Goal: Obtain resource: Download file/media

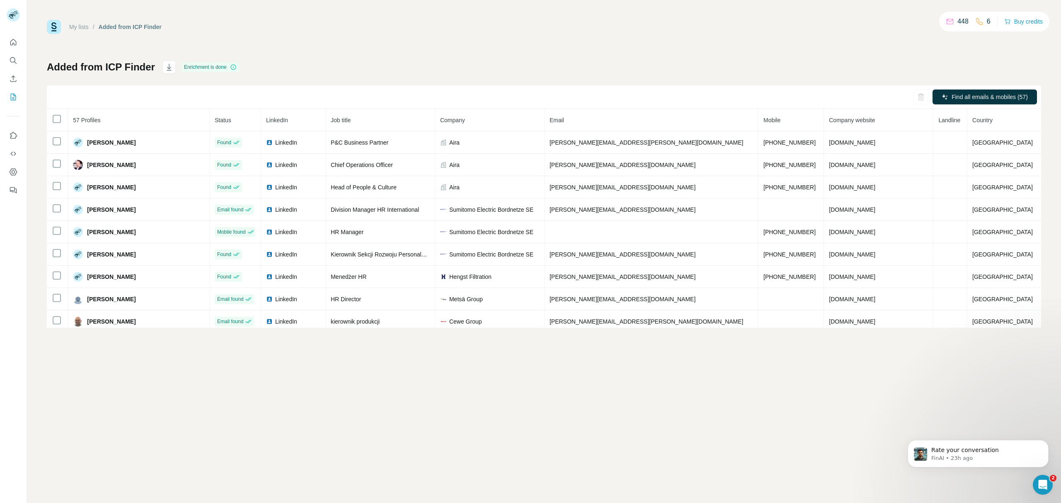
scroll to position [1095, 0]
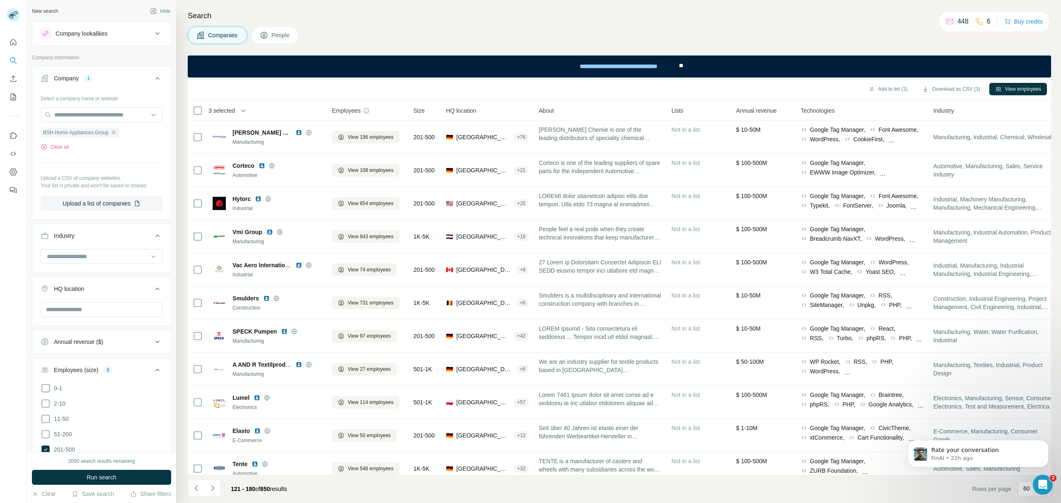
scroll to position [241, 0]
click at [194, 490] on icon "Navigate to previous page" at bounding box center [196, 488] width 8 height 8
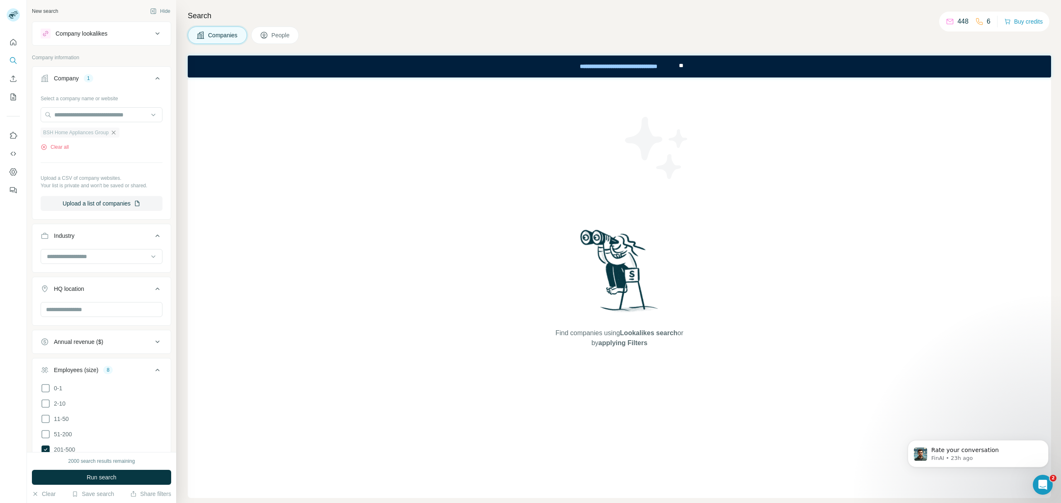
click at [116, 136] on icon "button" at bounding box center [113, 132] width 7 height 7
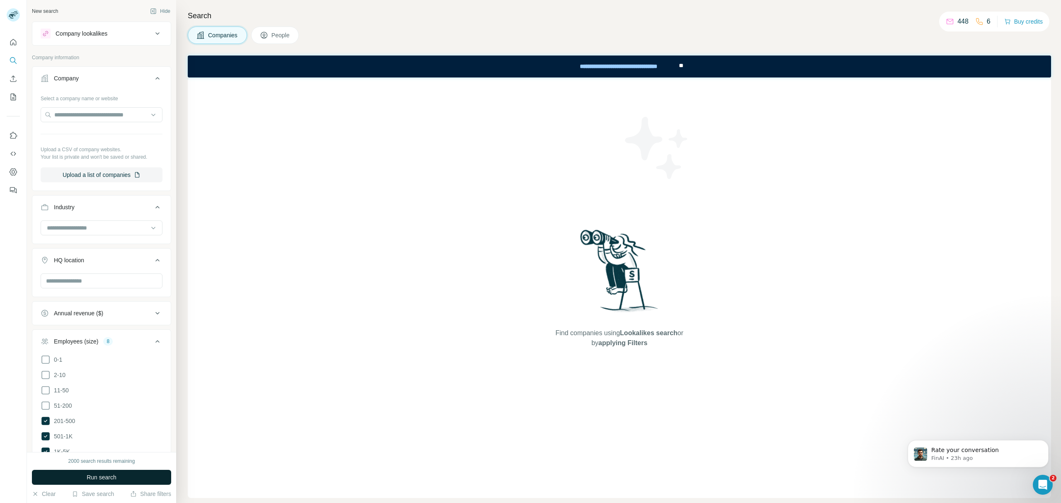
click at [106, 478] on span "Run search" at bounding box center [102, 477] width 30 height 8
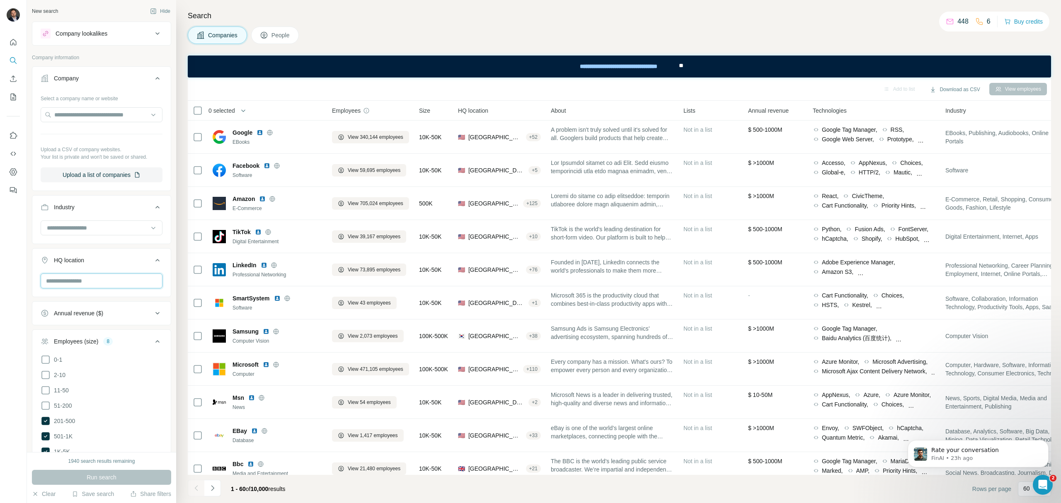
click at [85, 288] on input "text" at bounding box center [102, 281] width 122 height 15
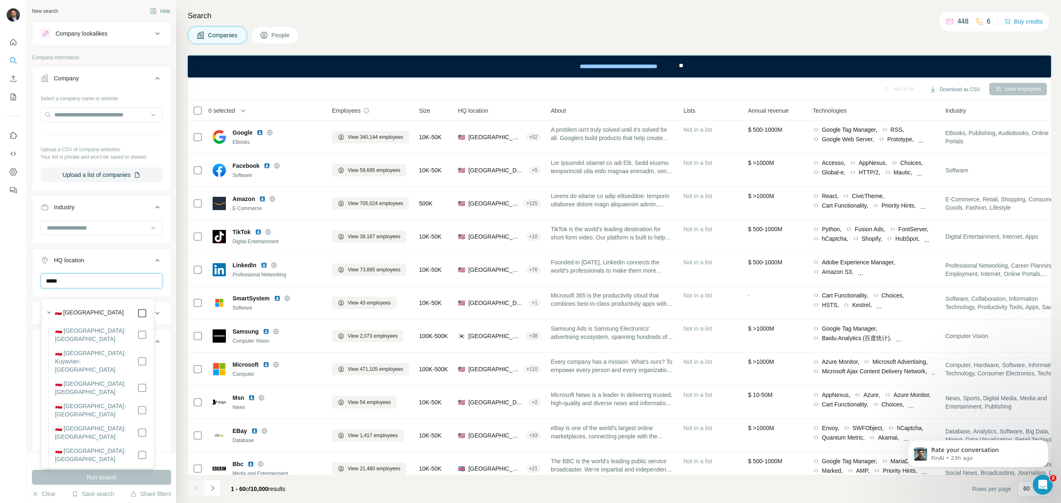
type input "*****"
click at [106, 475] on span "Run search" at bounding box center [102, 477] width 30 height 8
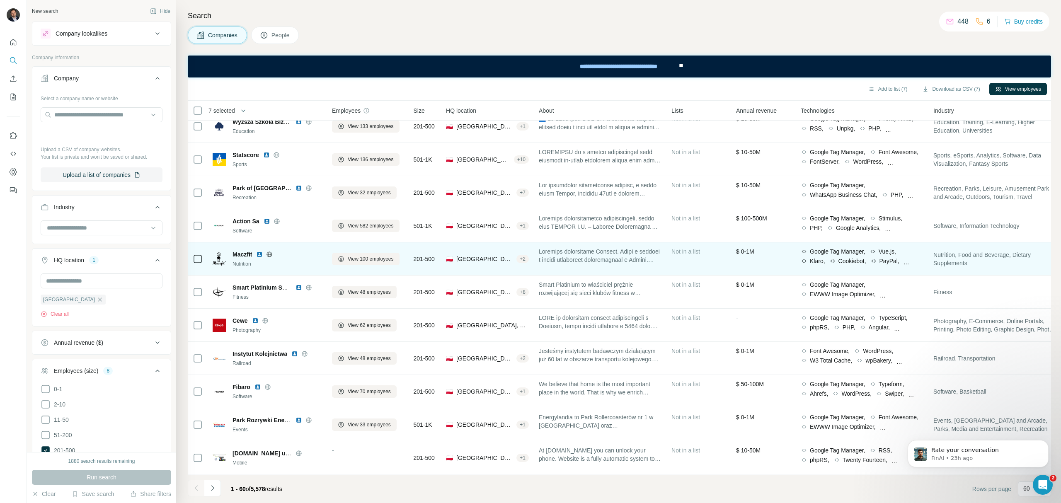
scroll to position [1641, 0]
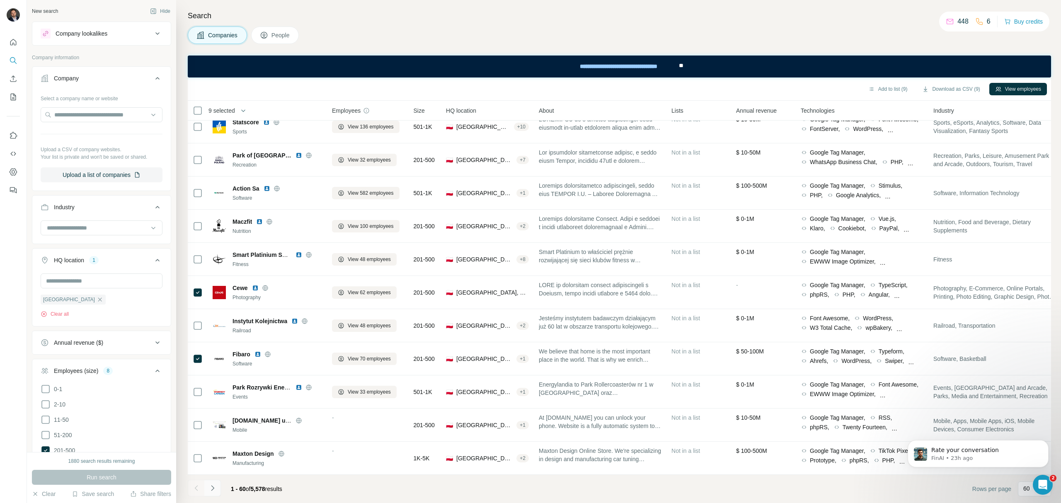
click at [216, 488] on button "Navigate to next page" at bounding box center [212, 488] width 17 height 17
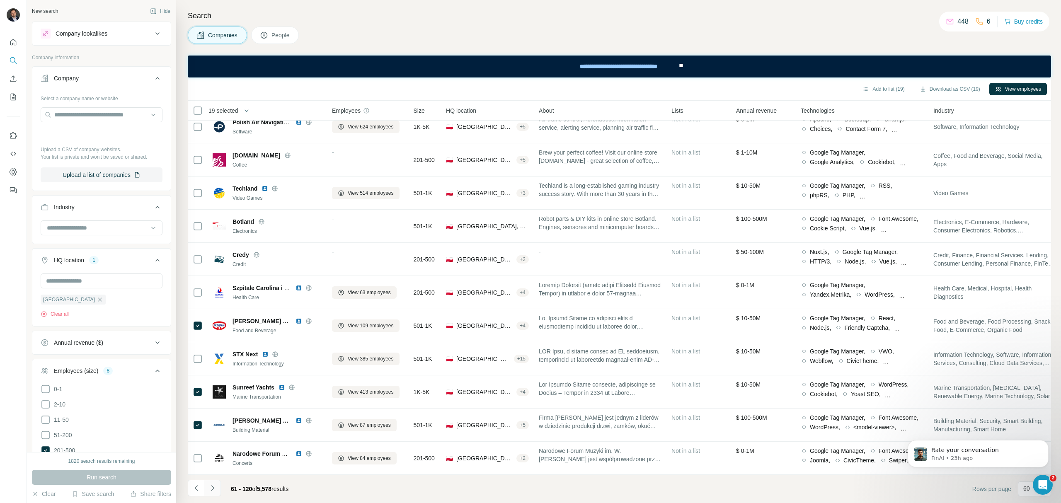
click at [213, 495] on button "Navigate to next page" at bounding box center [212, 488] width 17 height 17
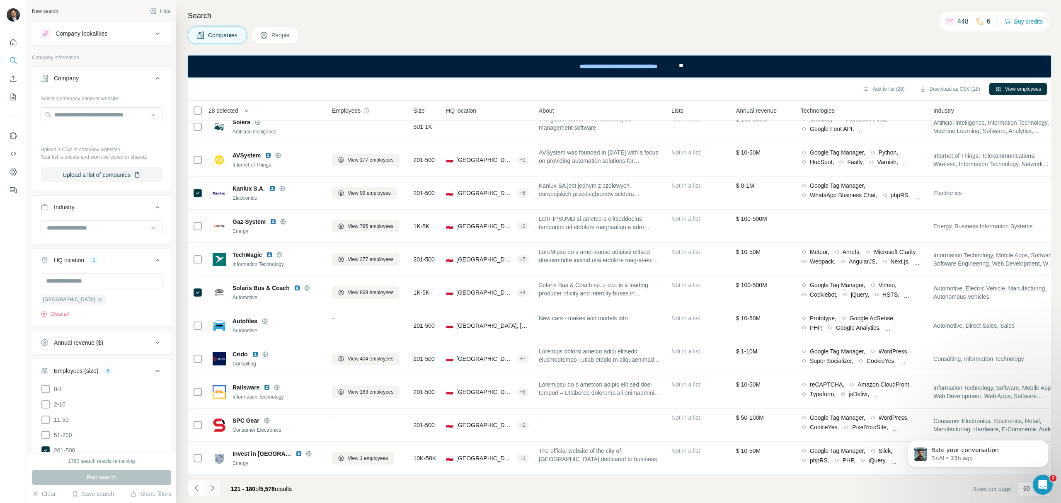
click at [211, 488] on icon "Navigate to next page" at bounding box center [213, 488] width 8 height 8
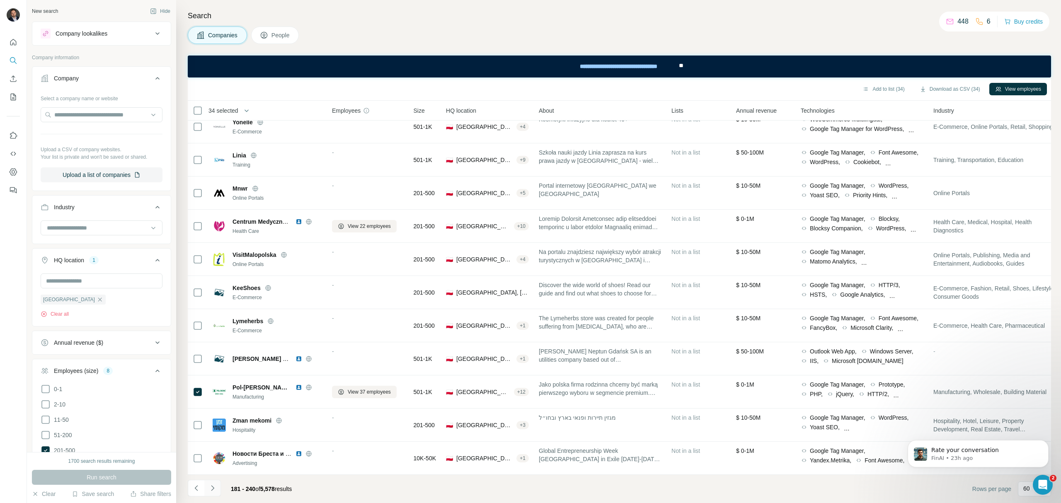
click at [216, 493] on button "Navigate to next page" at bounding box center [212, 488] width 17 height 17
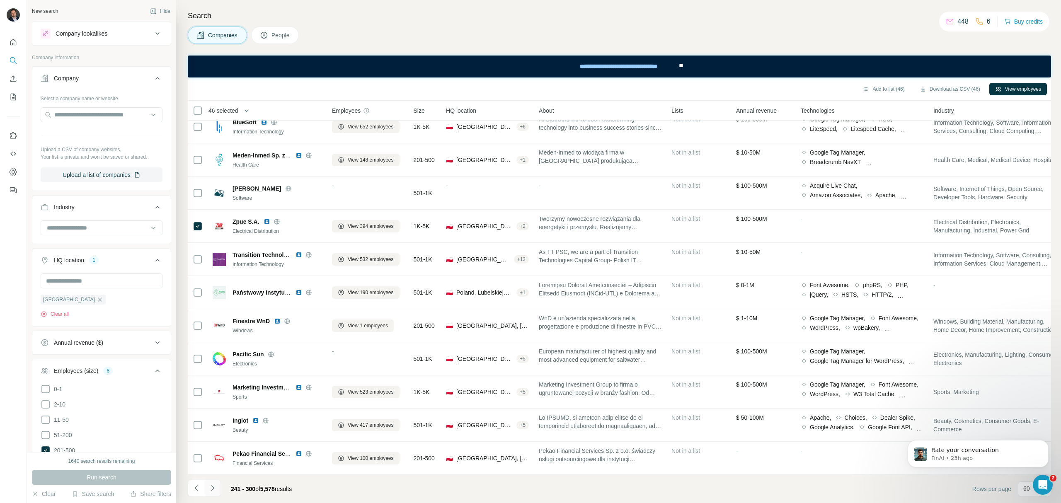
click at [211, 489] on icon "Navigate to next page" at bounding box center [213, 488] width 8 height 8
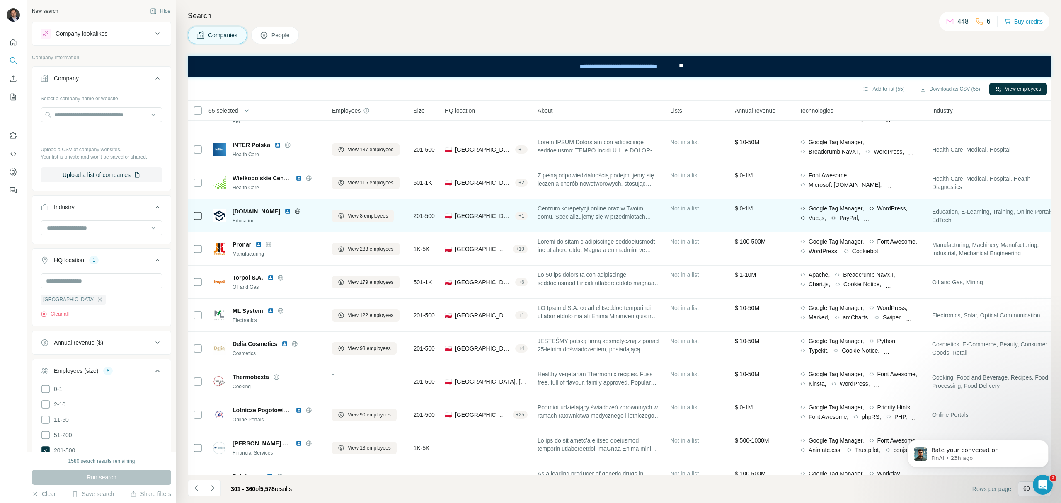
scroll to position [884, 0]
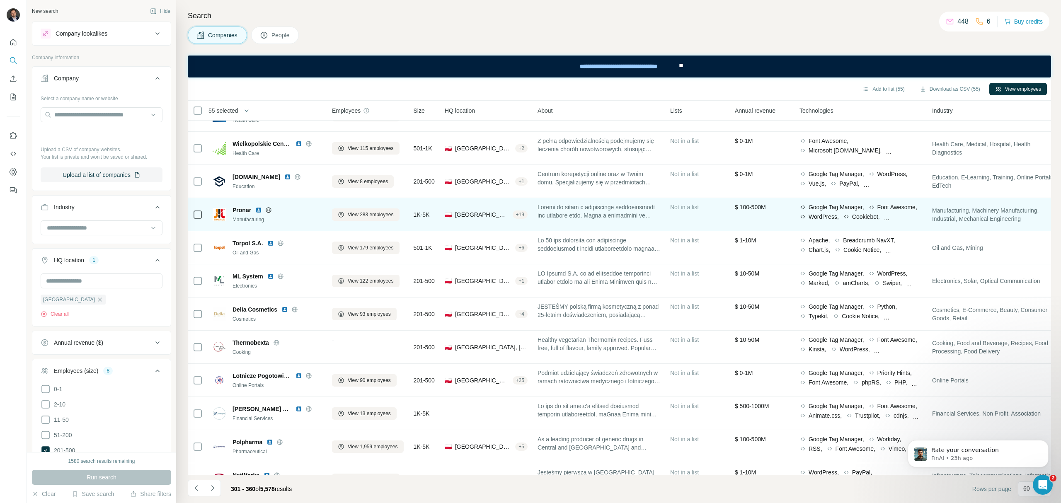
click at [193, 210] on icon at bounding box center [198, 215] width 10 height 10
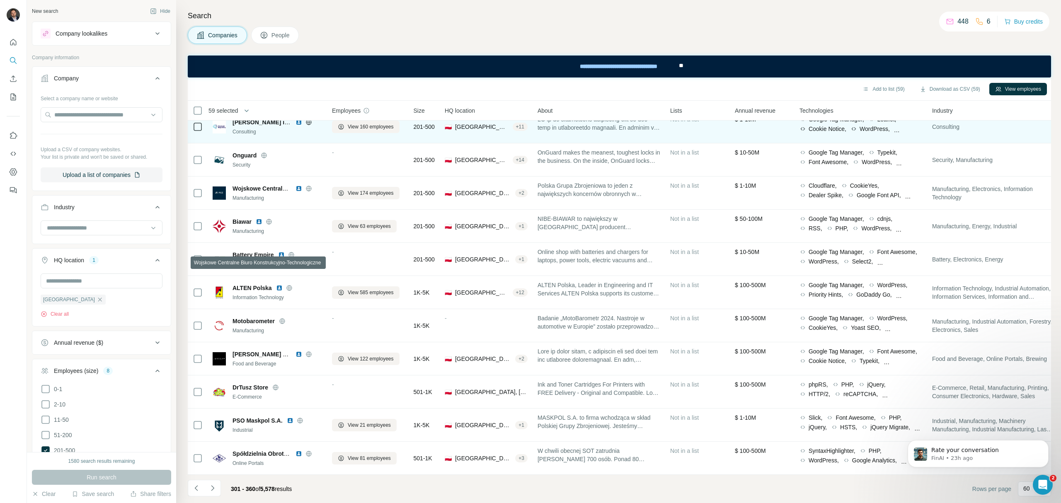
scroll to position [1641, 0]
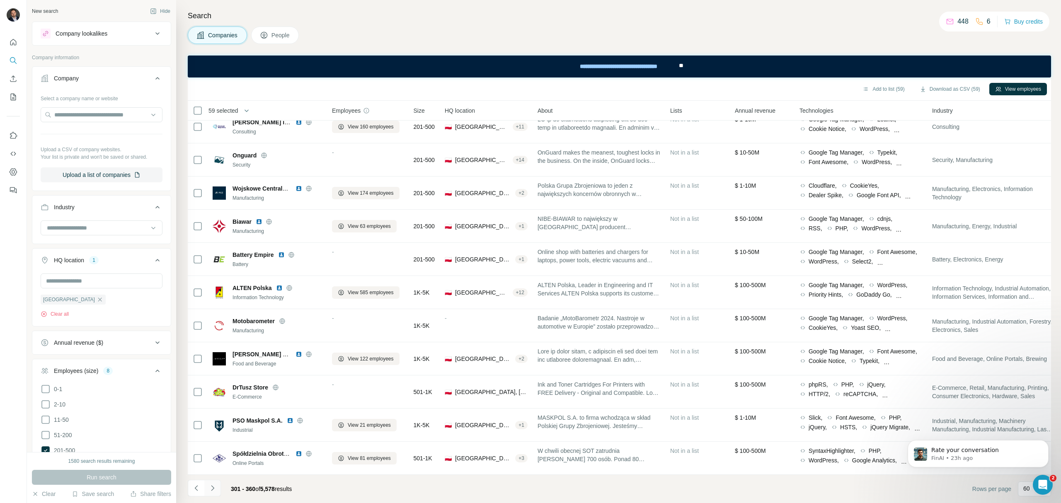
click at [214, 488] on icon "Navigate to next page" at bounding box center [213, 488] width 8 height 8
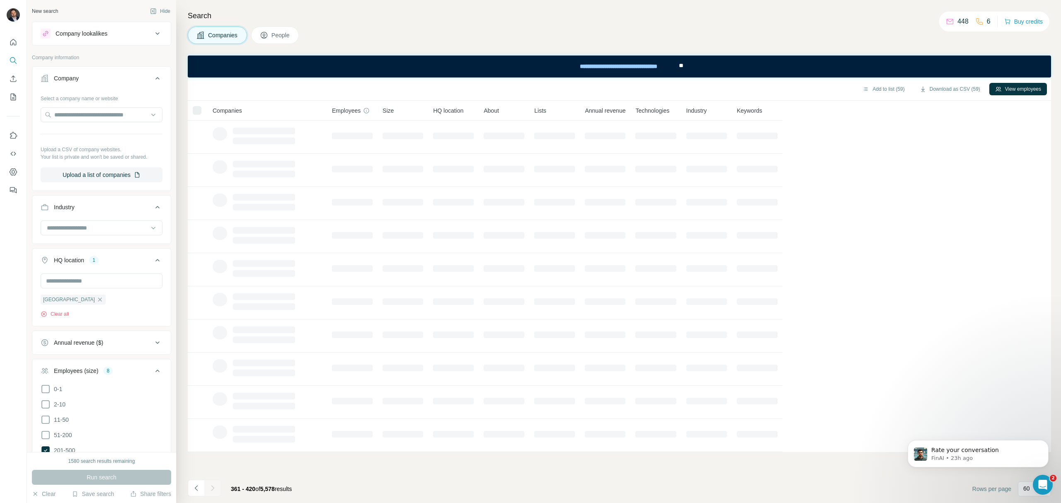
scroll to position [0, 0]
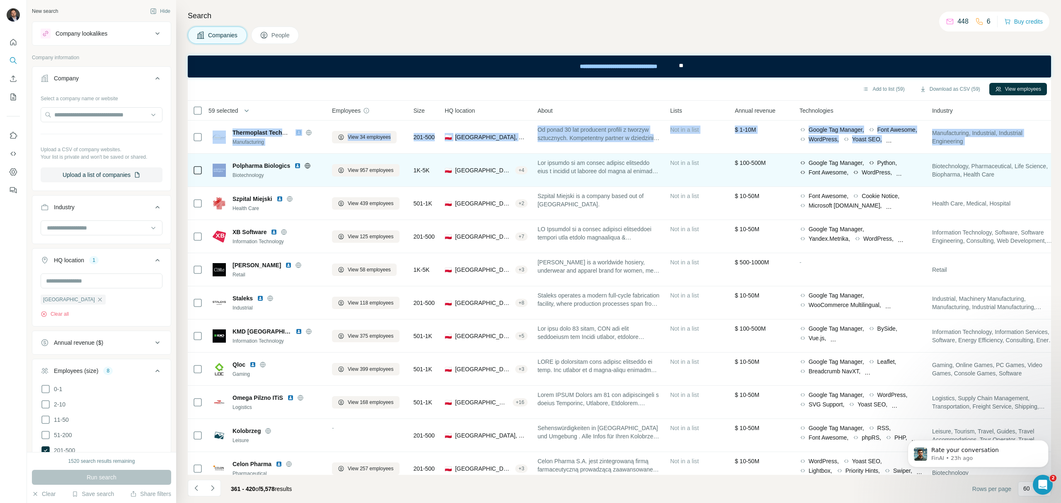
drag, startPoint x: 196, startPoint y: 141, endPoint x: 189, endPoint y: 163, distance: 22.8
click at [0, 0] on tbody "Thermoplast Technology P.S.A. Manufacturing View 34 employees 201-500 🇵🇱 [GEOGR…" at bounding box center [0, 0] width 0 height 0
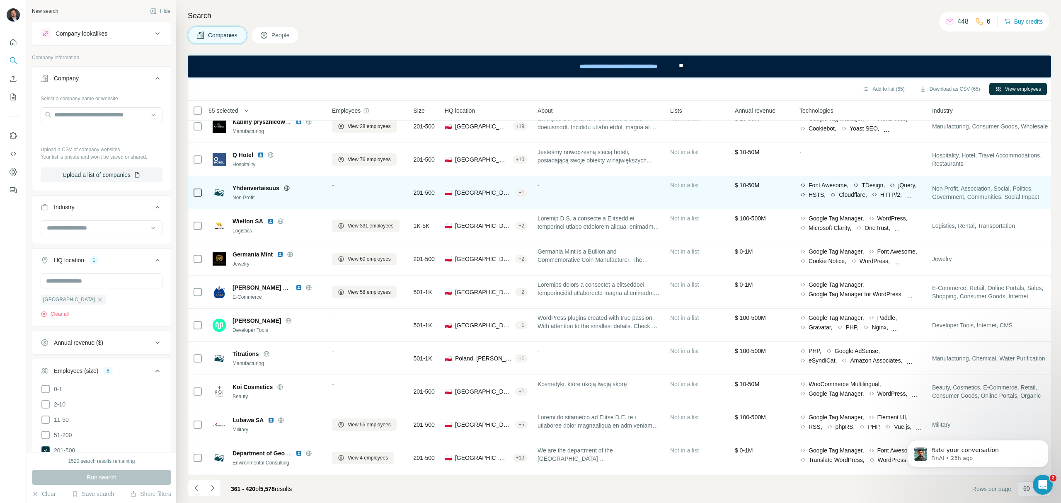
scroll to position [1641, 0]
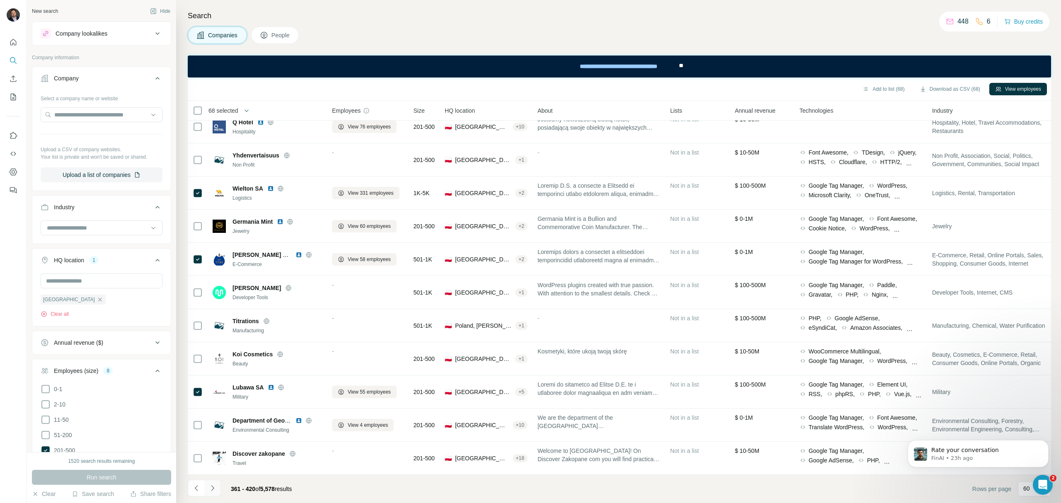
click at [214, 488] on icon "Navigate to next page" at bounding box center [213, 488] width 8 height 8
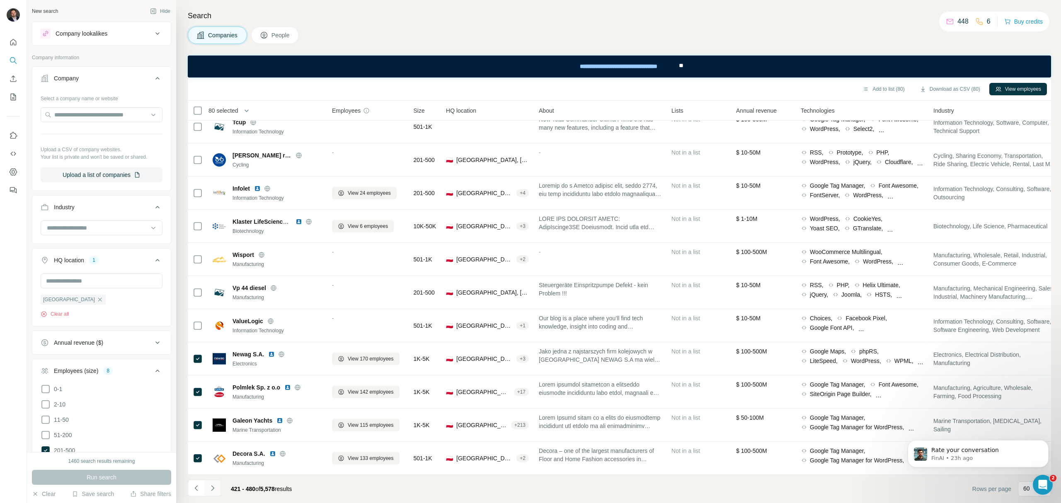
click at [216, 488] on icon "Navigate to next page" at bounding box center [213, 488] width 8 height 8
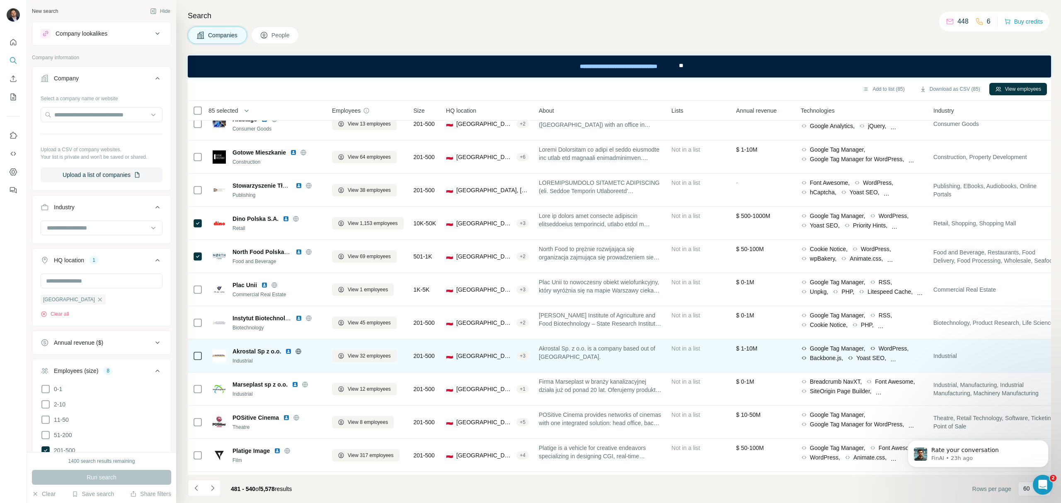
scroll to position [110, 0]
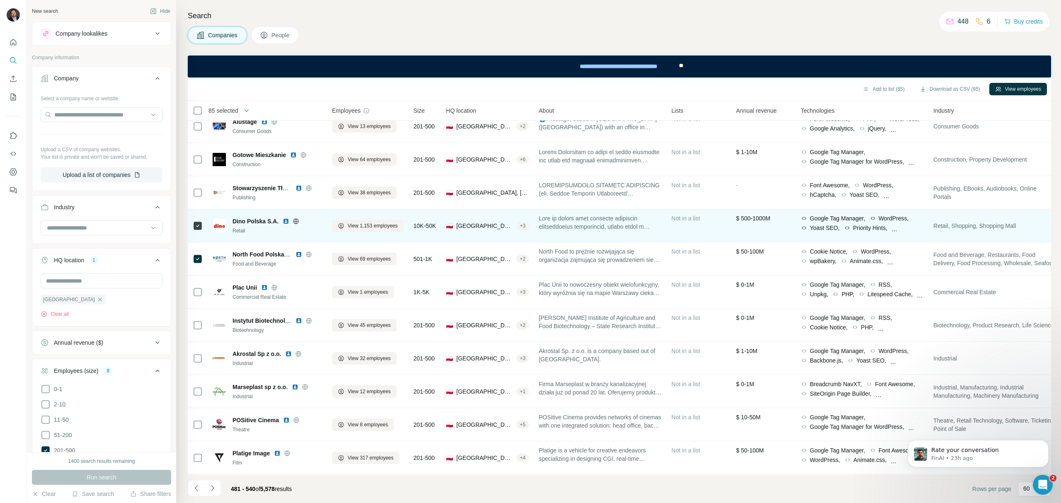
click at [266, 222] on span "Dino Polska S.A." at bounding box center [256, 221] width 46 height 8
click at [362, 222] on span "View 1,153 employees" at bounding box center [373, 225] width 50 height 7
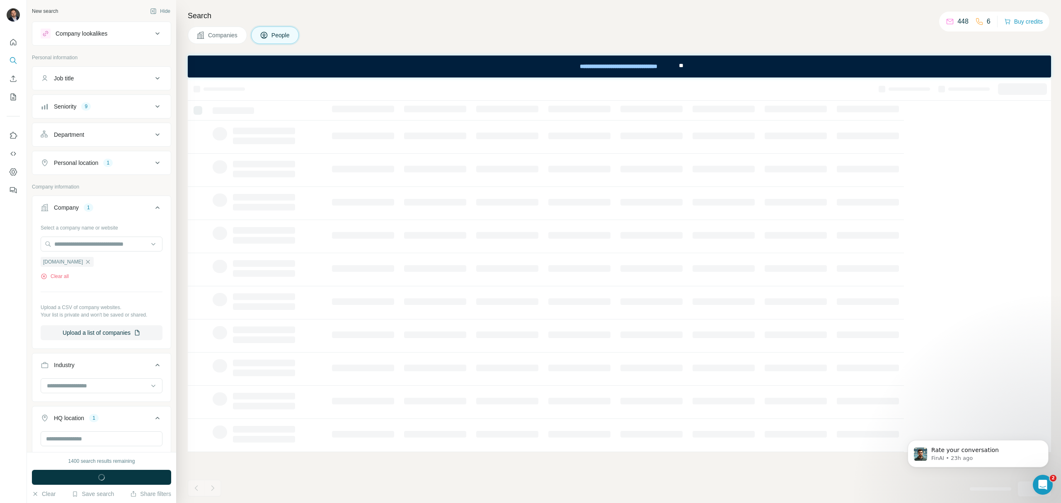
scroll to position [0, 0]
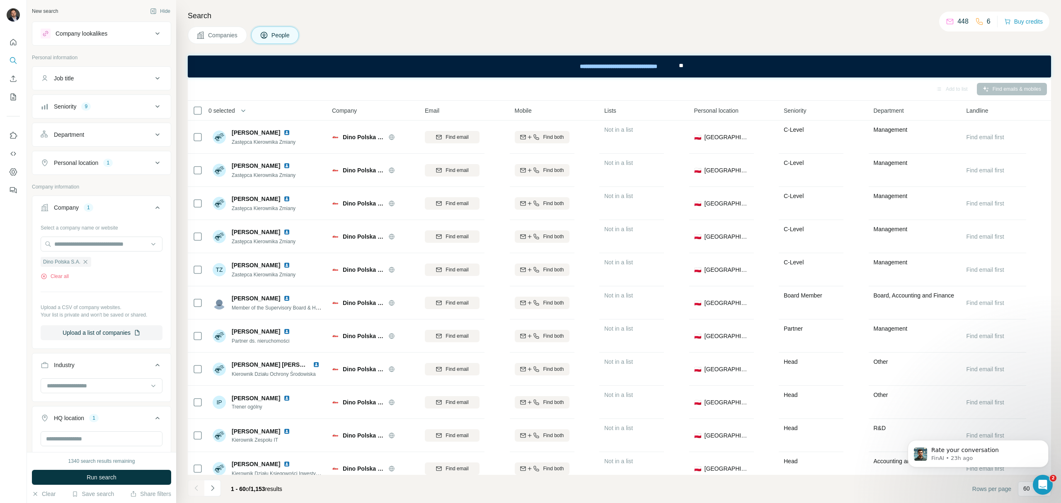
click at [114, 140] on button "Department" at bounding box center [101, 135] width 138 height 20
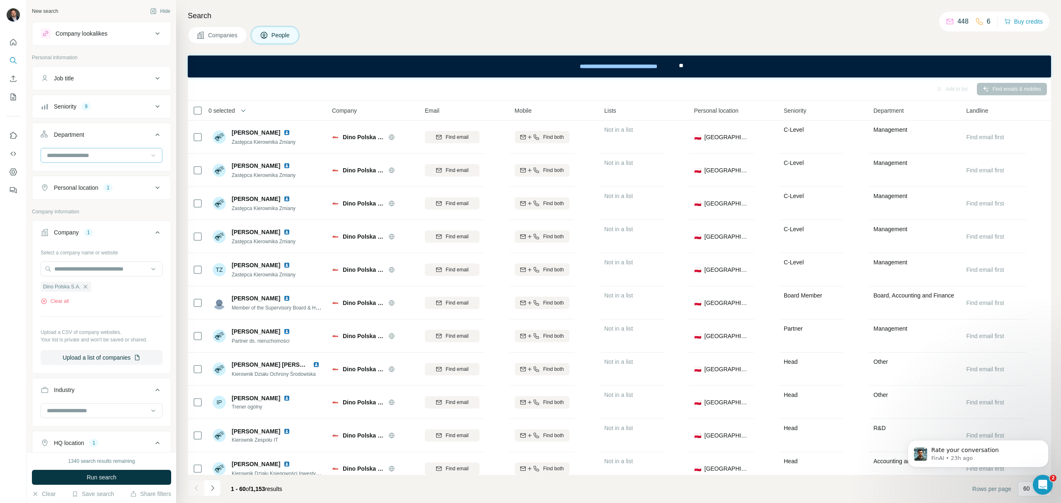
click at [149, 158] on icon at bounding box center [153, 155] width 8 height 8
click at [80, 201] on div "HR" at bounding box center [97, 199] width 99 height 8
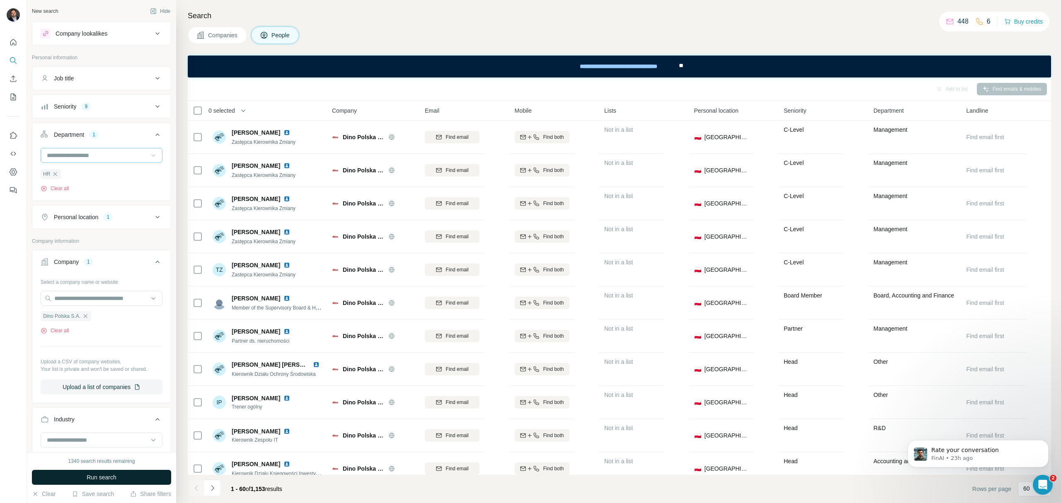
click at [93, 478] on span "Run search" at bounding box center [102, 477] width 30 height 8
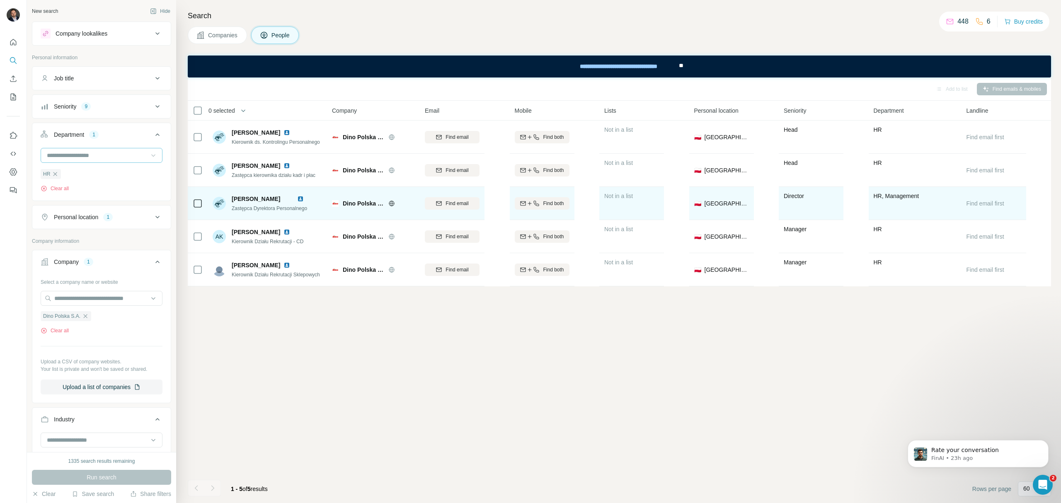
click at [304, 199] on img at bounding box center [300, 199] width 7 height 7
drag, startPoint x: 232, startPoint y: 199, endPoint x: 303, endPoint y: 199, distance: 70.5
click at [280, 199] on span "[PERSON_NAME]" at bounding box center [256, 199] width 49 height 7
click at [304, 199] on img at bounding box center [300, 199] width 7 height 7
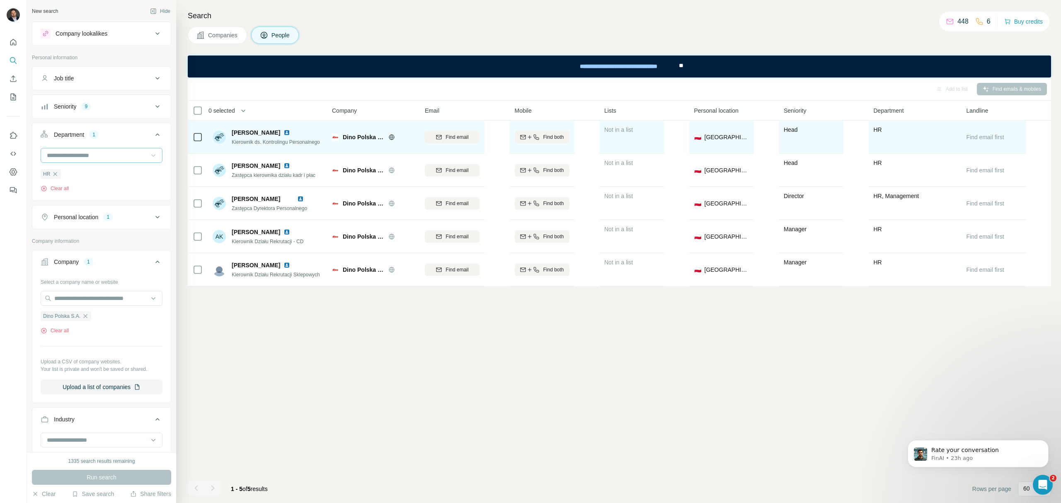
click at [290, 131] on img at bounding box center [287, 132] width 7 height 7
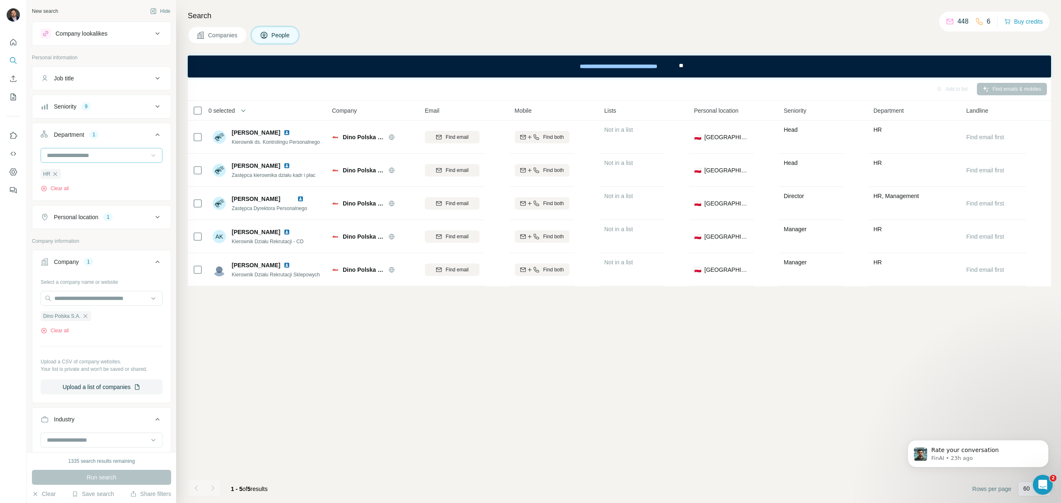
click at [232, 35] on span "Companies" at bounding box center [223, 35] width 30 height 8
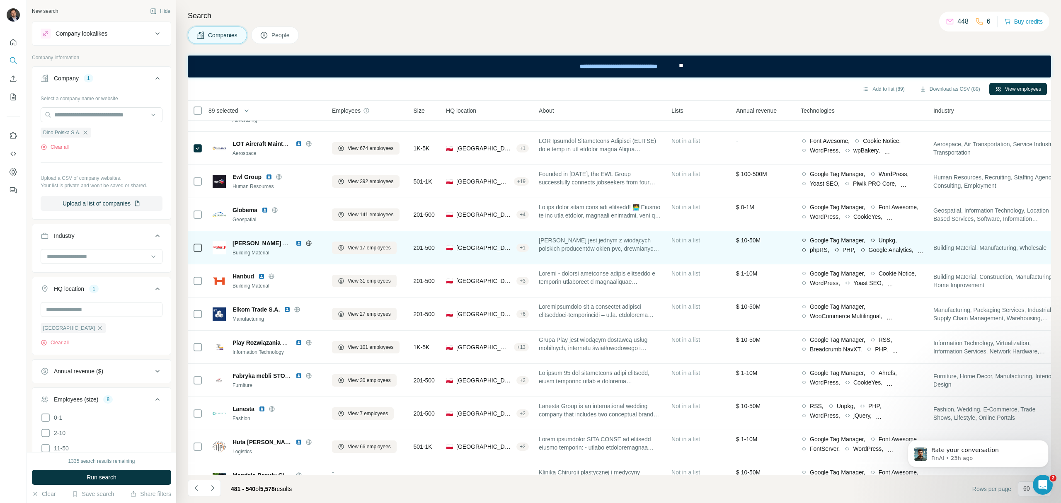
scroll to position [774, 0]
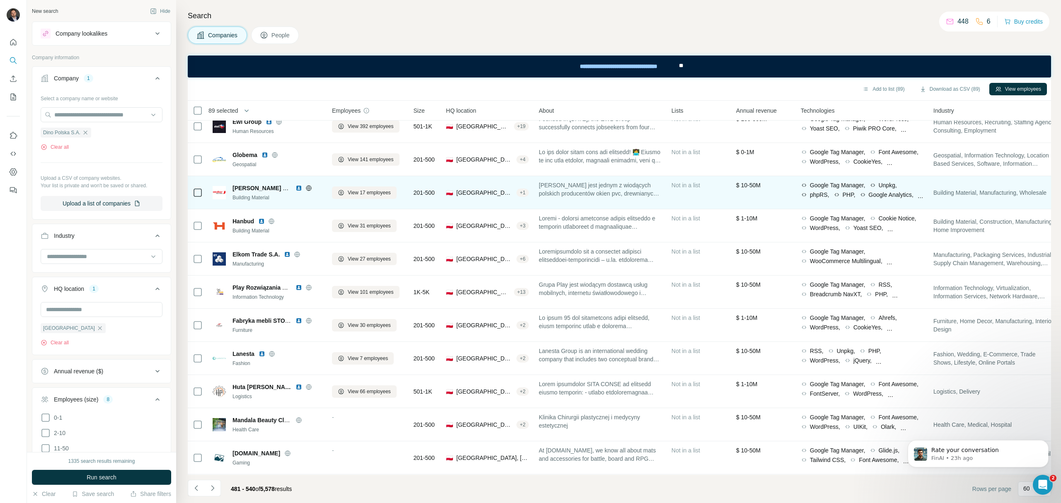
click at [192, 189] on td at bounding box center [198, 192] width 20 height 33
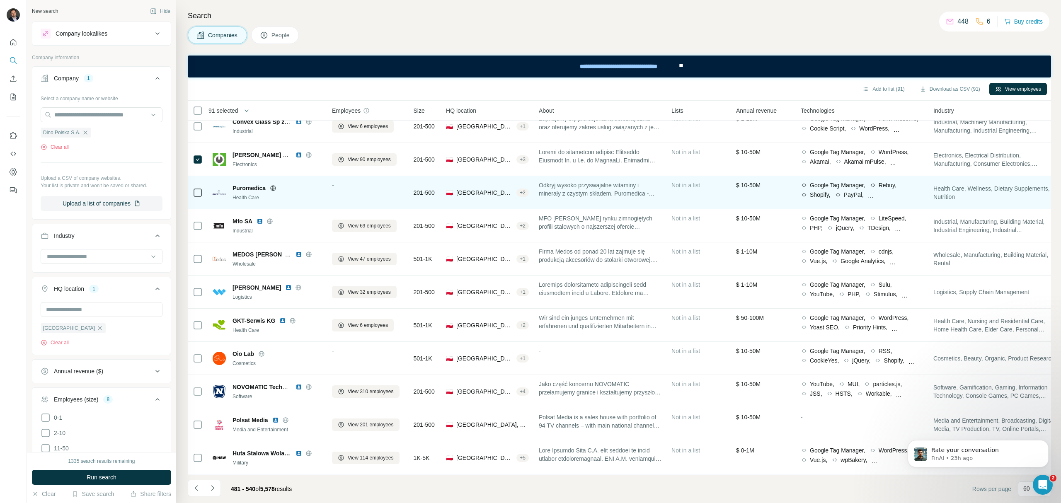
scroll to position [1641, 0]
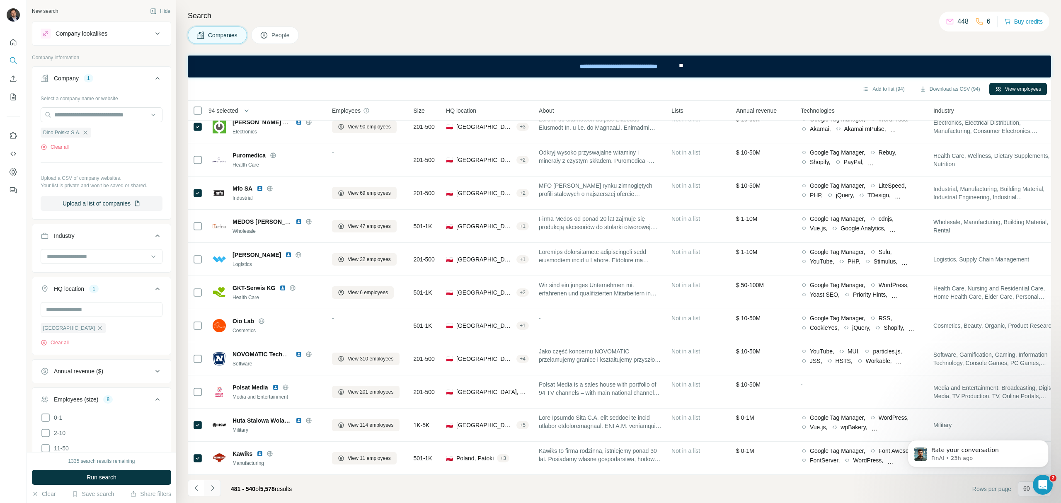
click at [212, 488] on icon "Navigate to next page" at bounding box center [213, 488] width 8 height 8
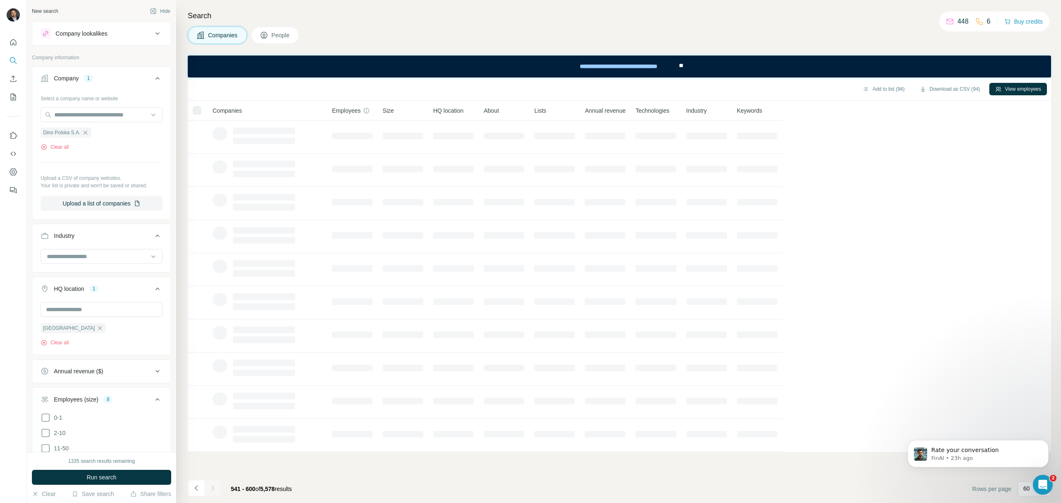
scroll to position [0, 0]
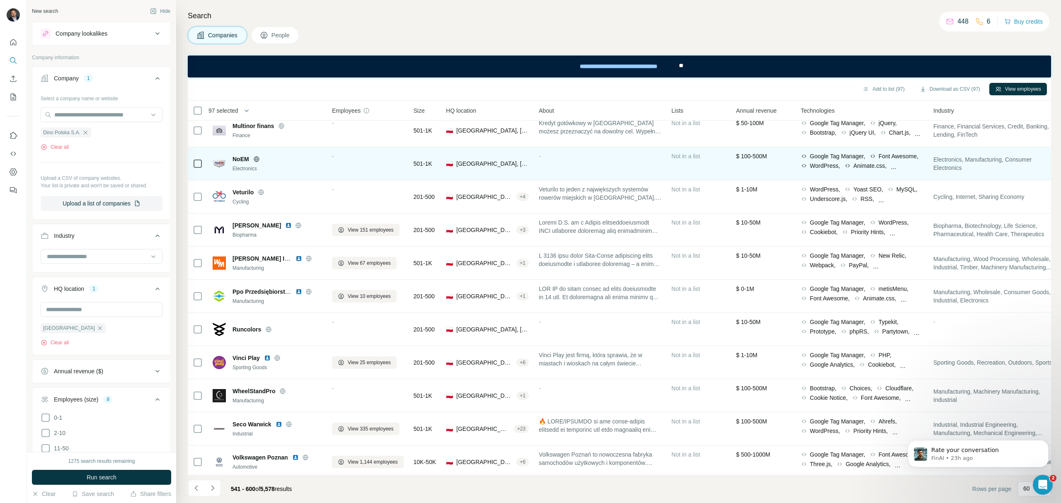
scroll to position [1641, 0]
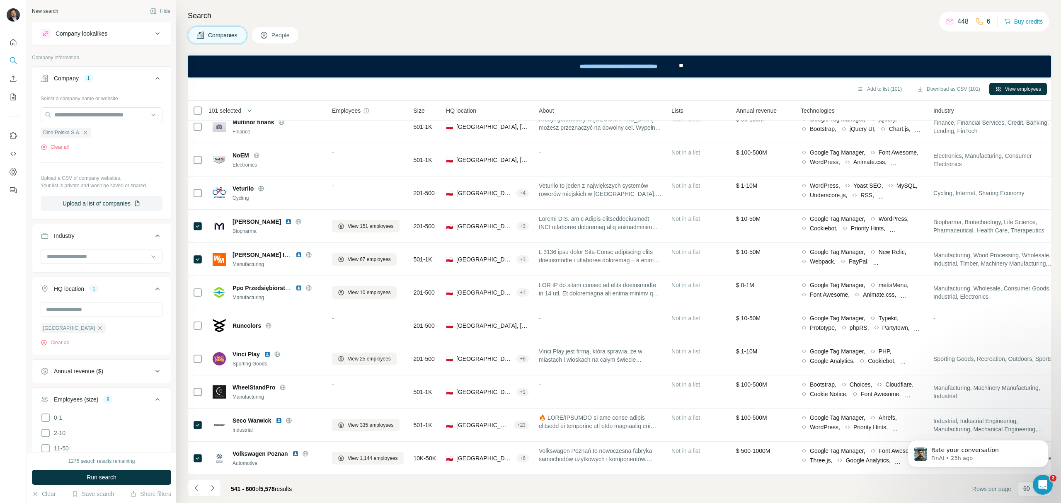
click at [213, 488] on icon "Navigate to next page" at bounding box center [213, 488] width 8 height 8
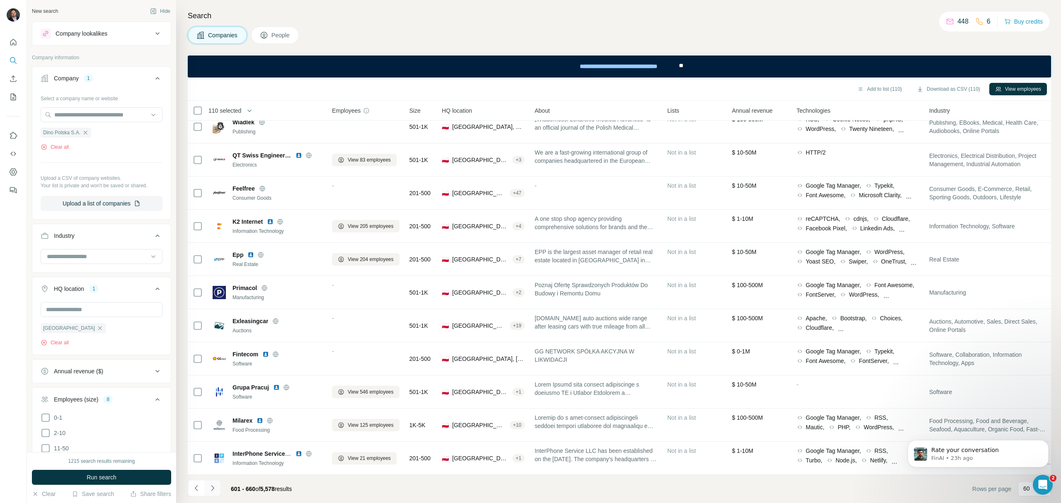
click at [215, 492] on icon "Navigate to next page" at bounding box center [213, 488] width 8 height 8
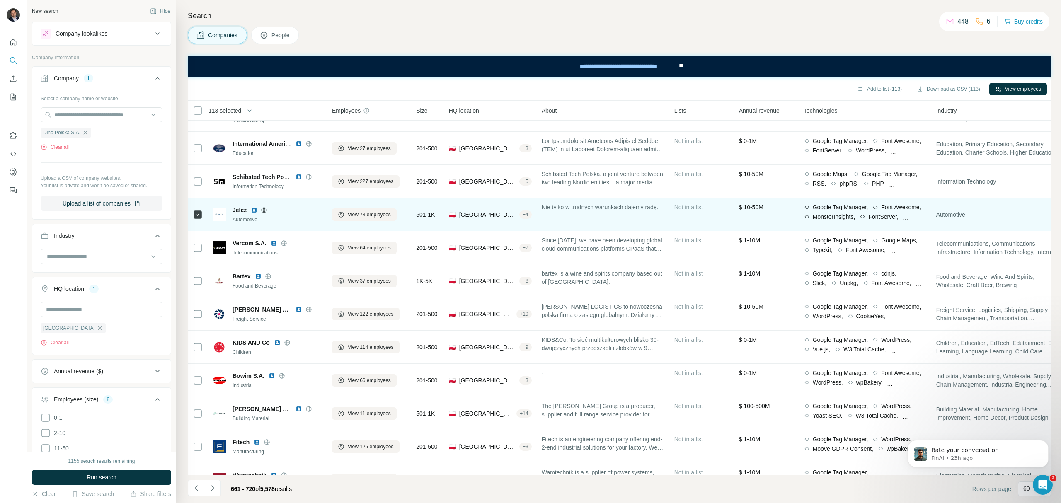
scroll to position [276, 0]
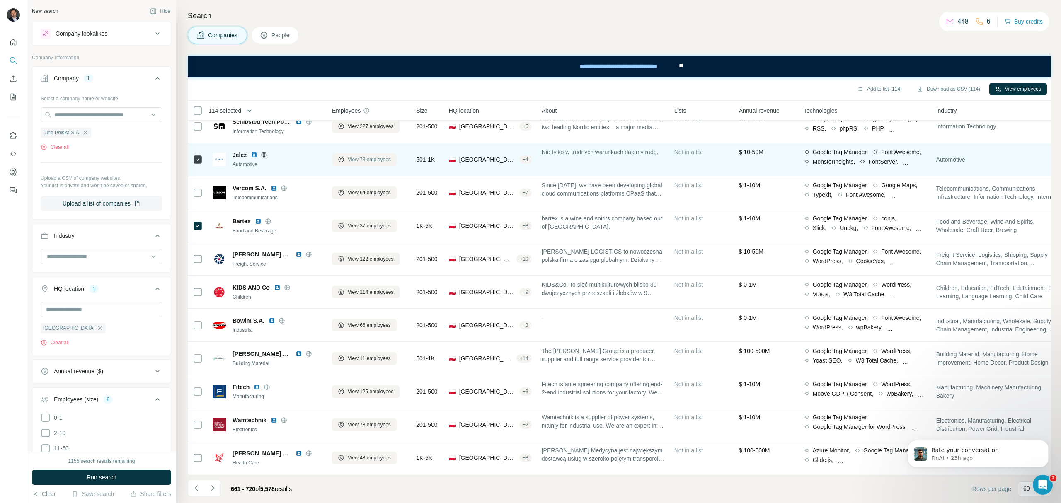
click at [370, 157] on span "View 73 employees" at bounding box center [369, 159] width 43 height 7
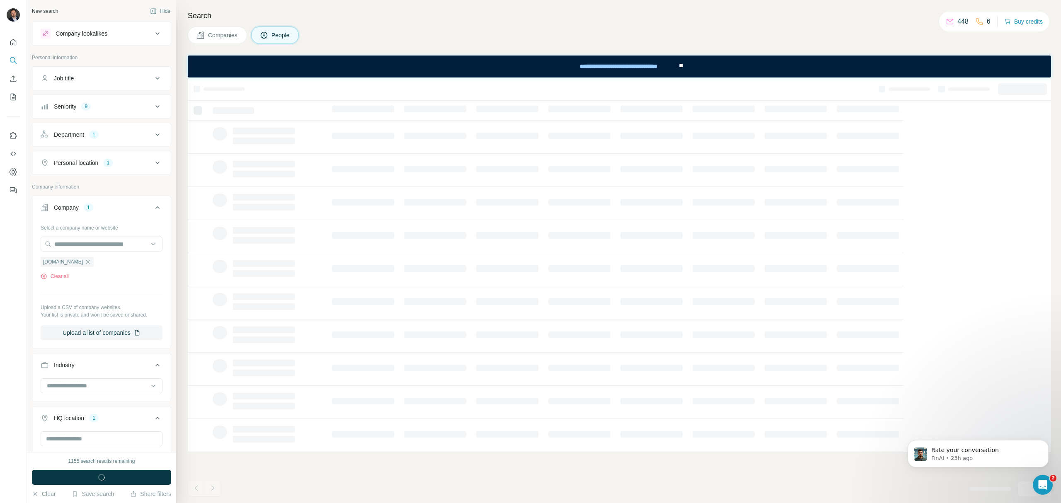
scroll to position [0, 0]
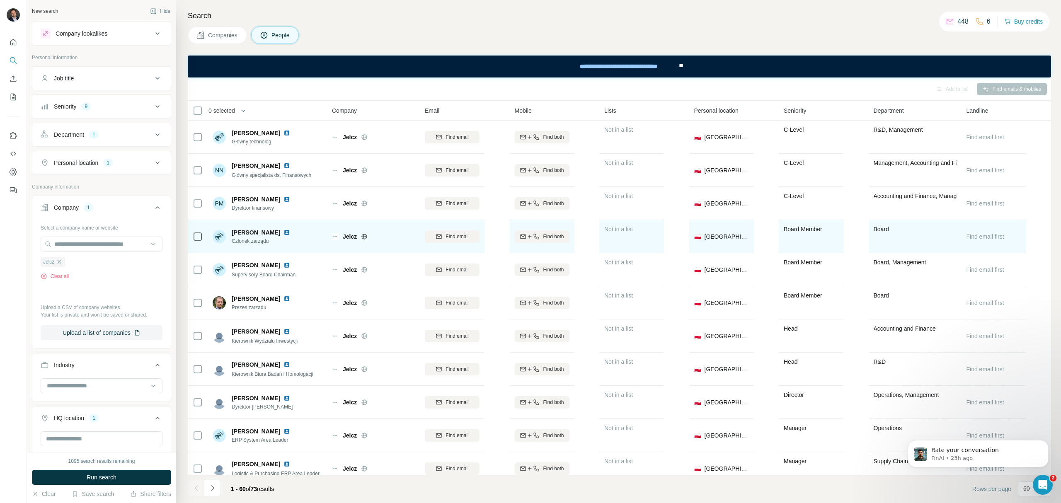
click at [286, 234] on img at bounding box center [287, 232] width 7 height 7
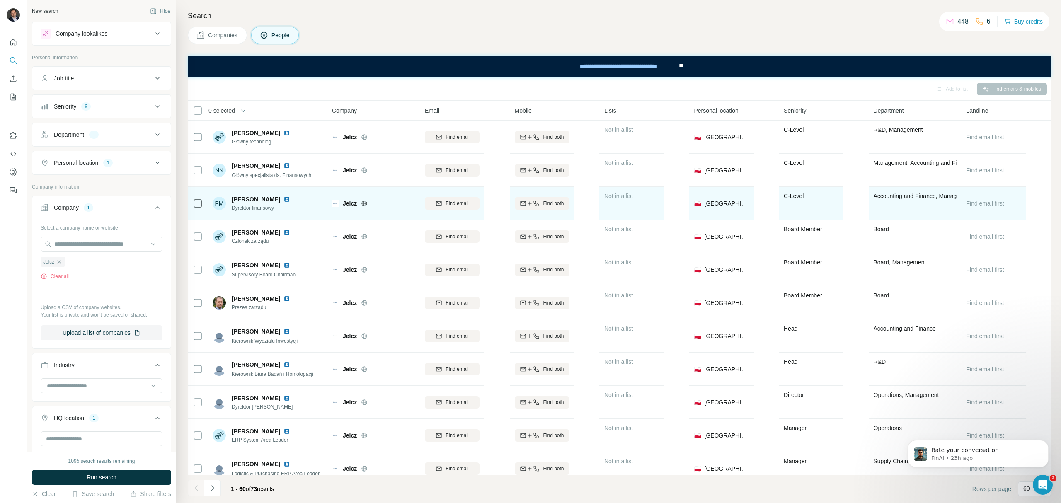
click at [290, 201] on img at bounding box center [287, 199] width 7 height 7
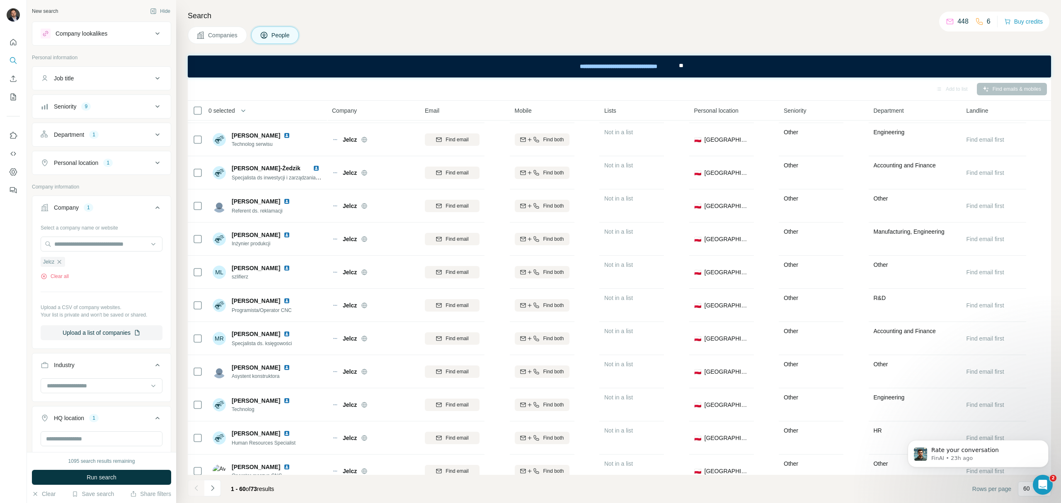
scroll to position [1641, 0]
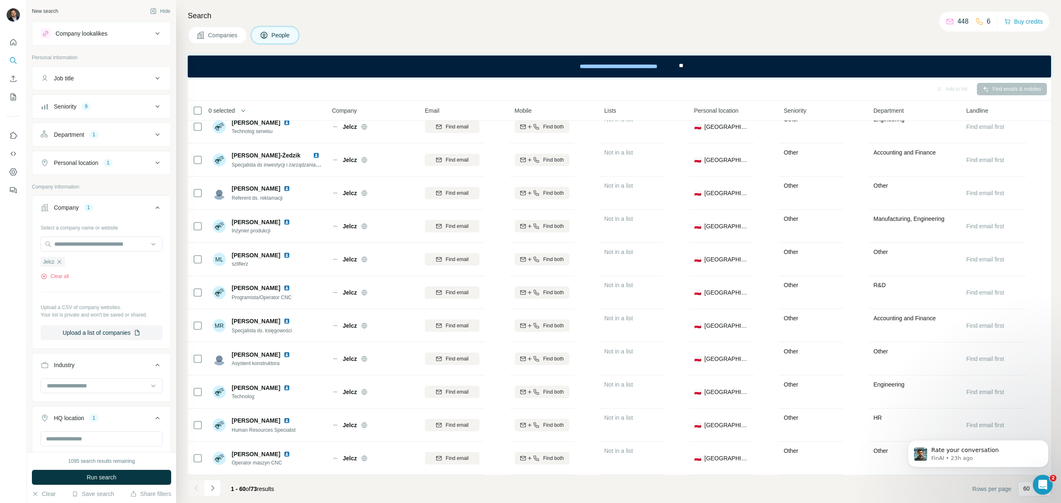
click at [223, 39] on span "Companies" at bounding box center [223, 35] width 30 height 8
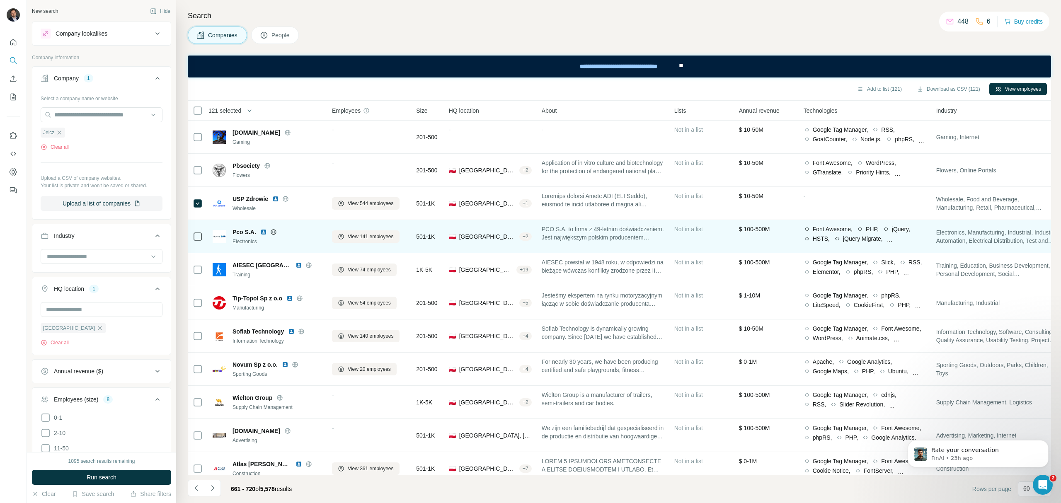
scroll to position [1216, 0]
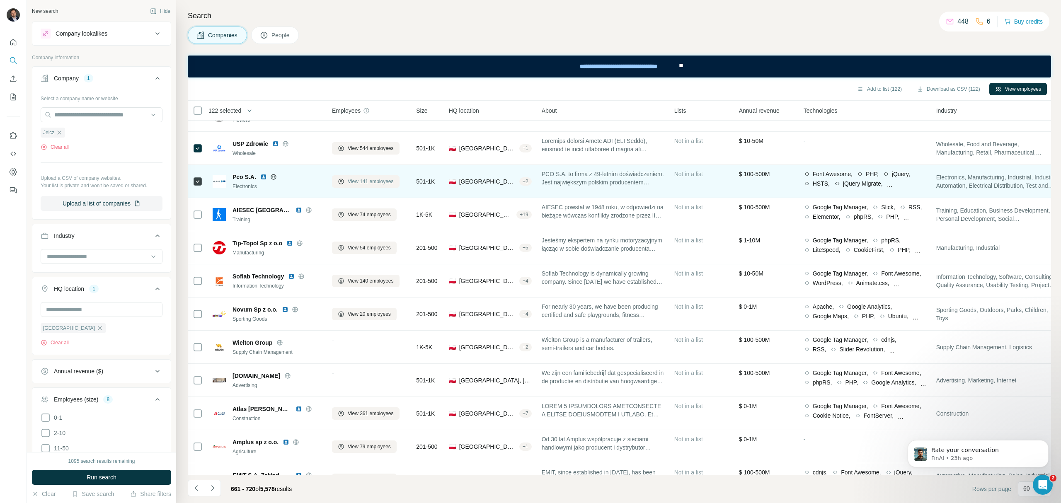
click at [378, 182] on span "View 141 employees" at bounding box center [371, 181] width 46 height 7
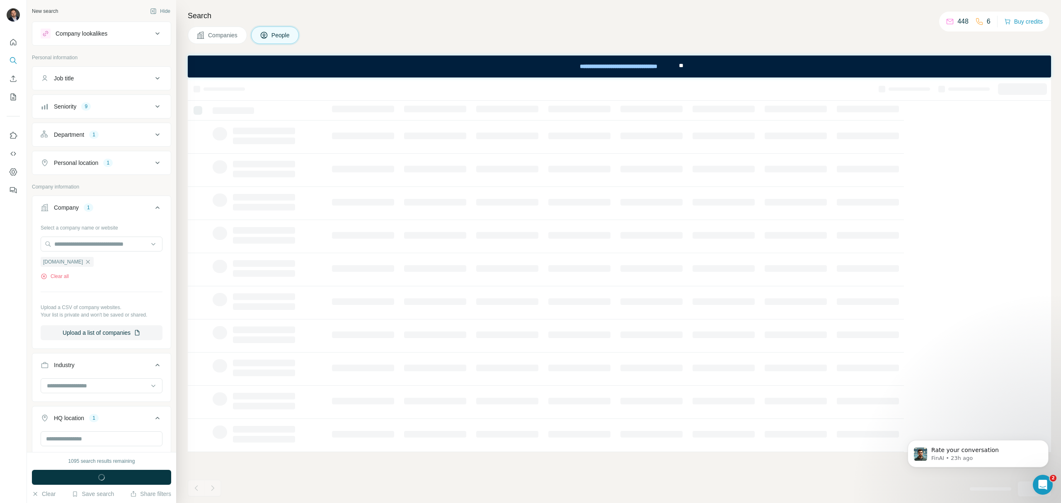
scroll to position [0, 0]
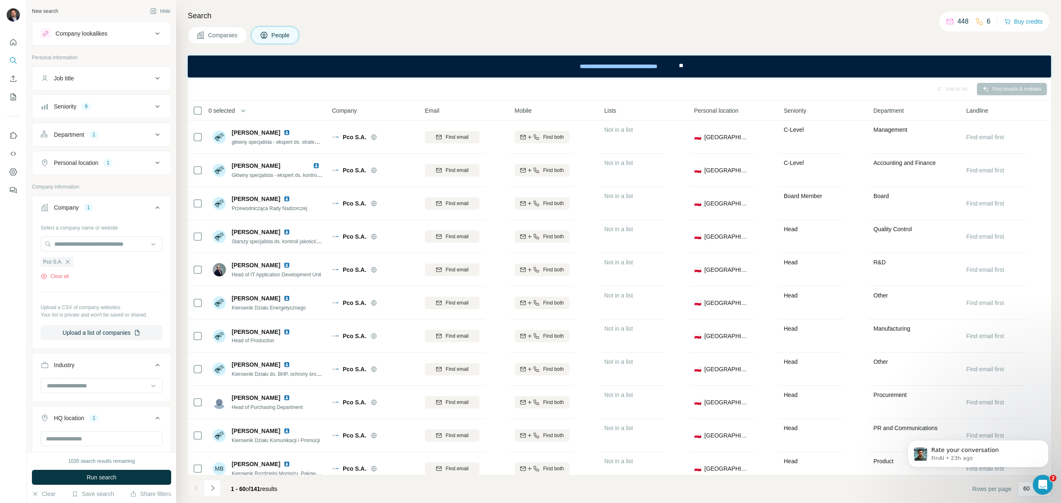
click at [153, 136] on icon at bounding box center [158, 135] width 10 height 10
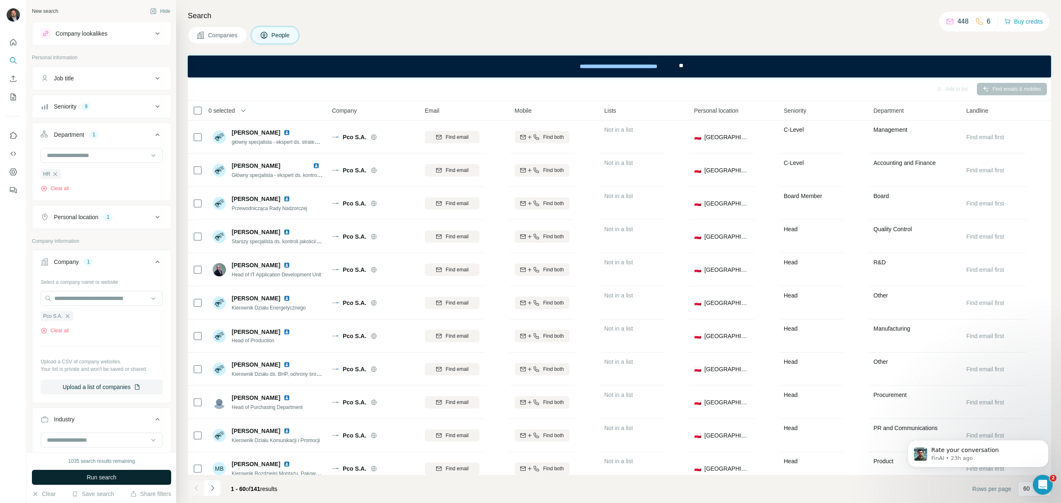
click at [102, 475] on span "Run search" at bounding box center [102, 477] width 30 height 8
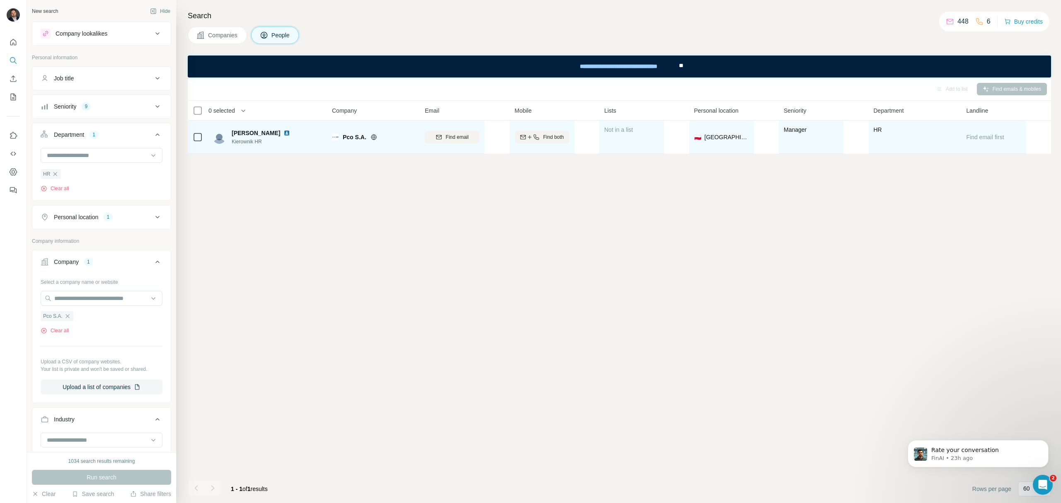
click at [284, 133] on img at bounding box center [287, 133] width 7 height 7
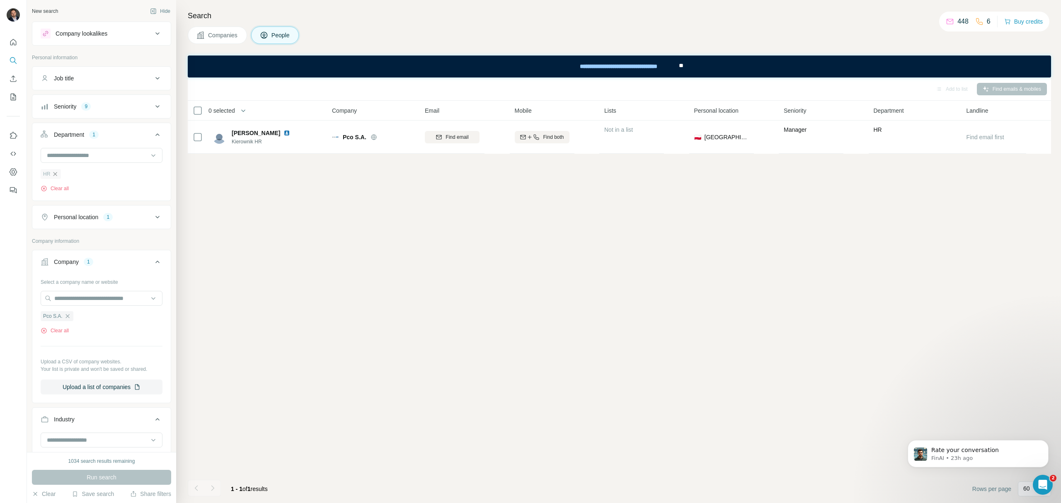
click at [56, 175] on icon "button" at bounding box center [55, 174] width 7 height 7
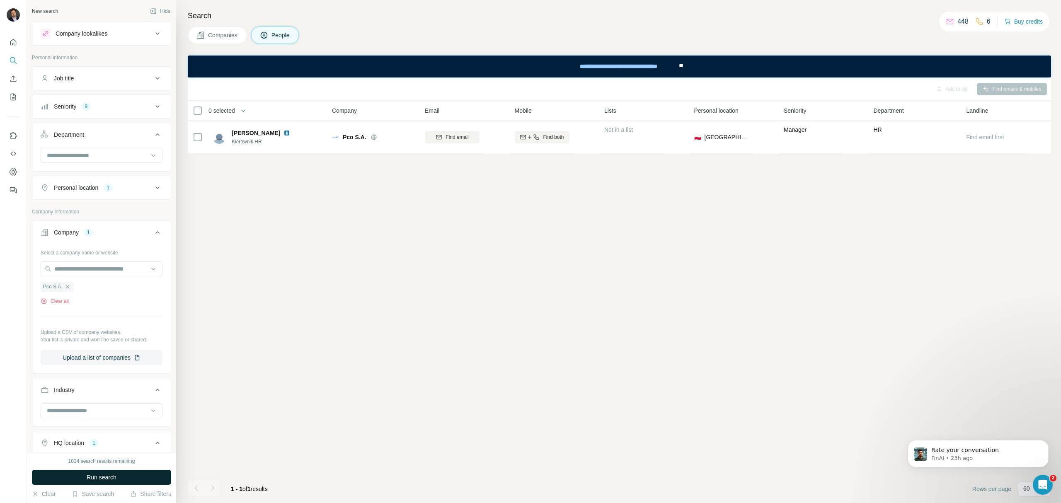
click at [136, 472] on button "Run search" at bounding box center [101, 477] width 139 height 15
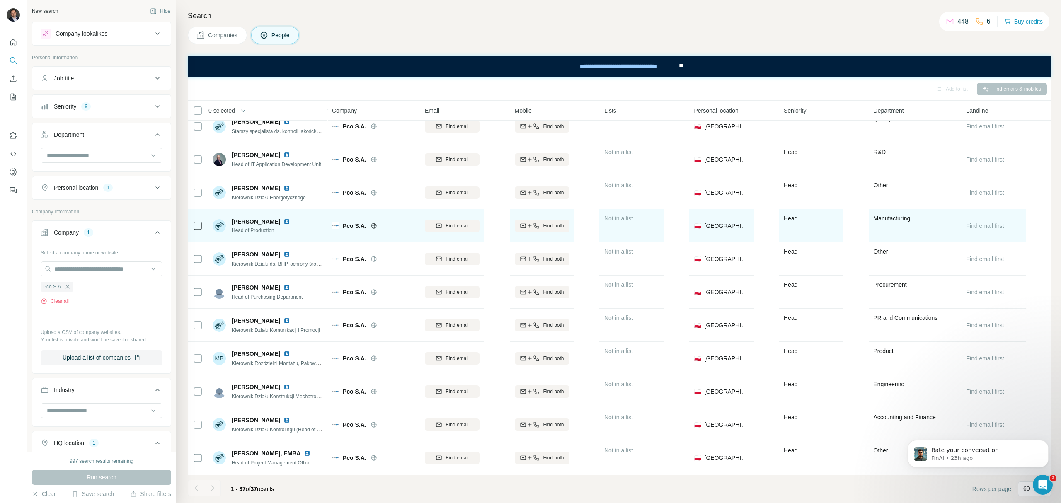
scroll to position [166, 0]
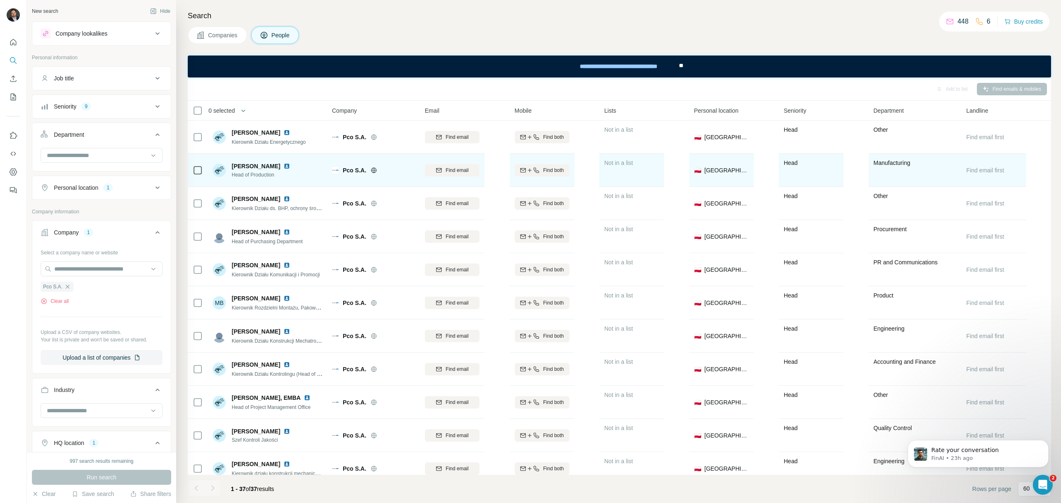
click at [284, 168] on img at bounding box center [287, 166] width 7 height 7
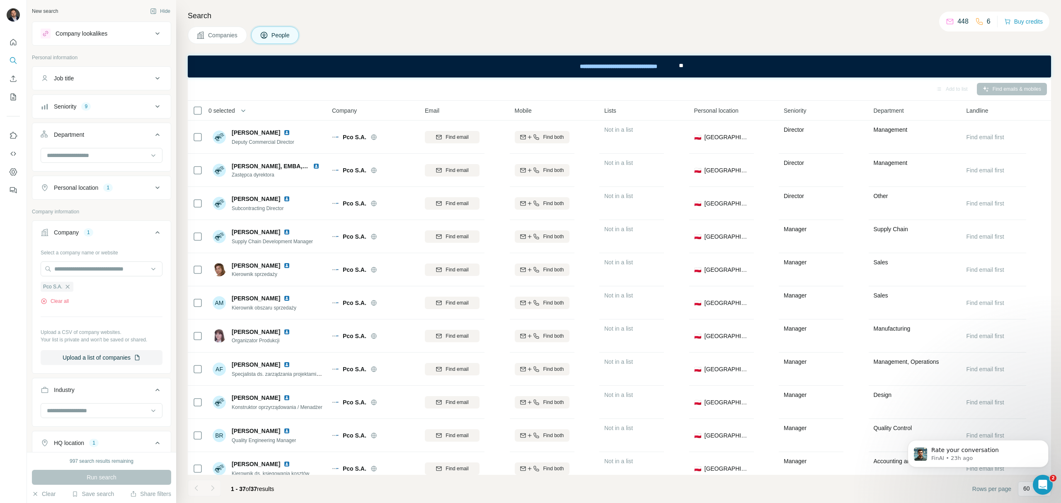
scroll to position [718, 0]
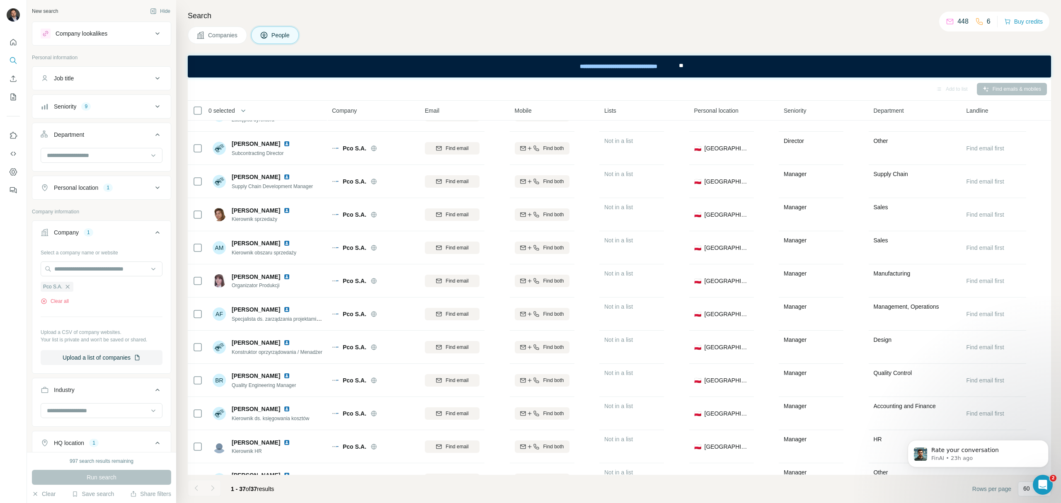
click at [229, 25] on div "Search Companies People Add to list Find emails & mobiles 0 selected People Com…" at bounding box center [618, 251] width 885 height 503
click at [229, 35] on span "Companies" at bounding box center [223, 35] width 30 height 8
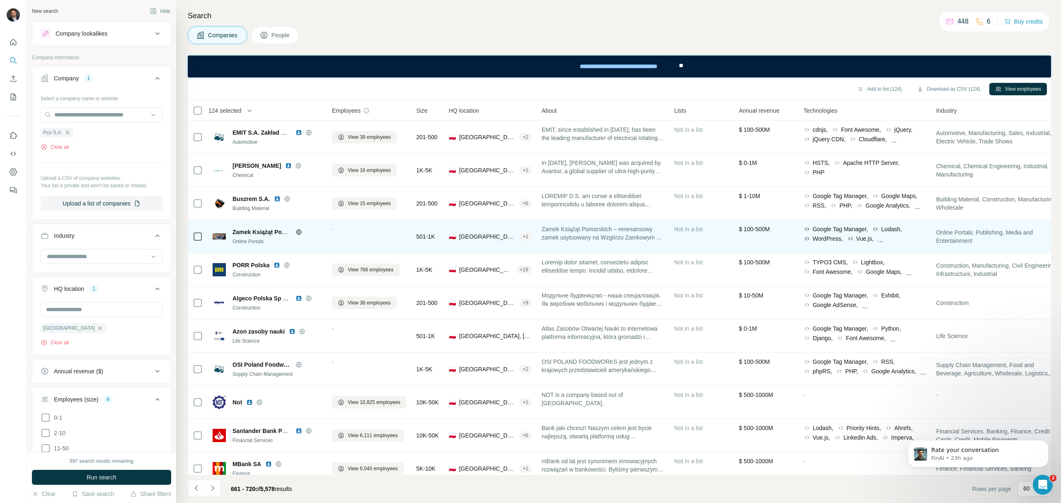
scroll to position [1603, 0]
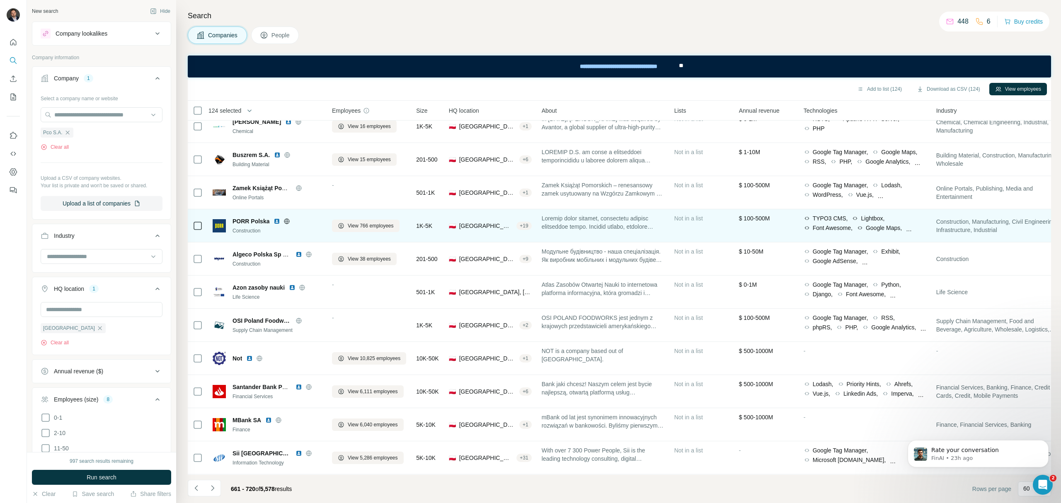
click at [193, 226] on icon at bounding box center [198, 226] width 10 height 10
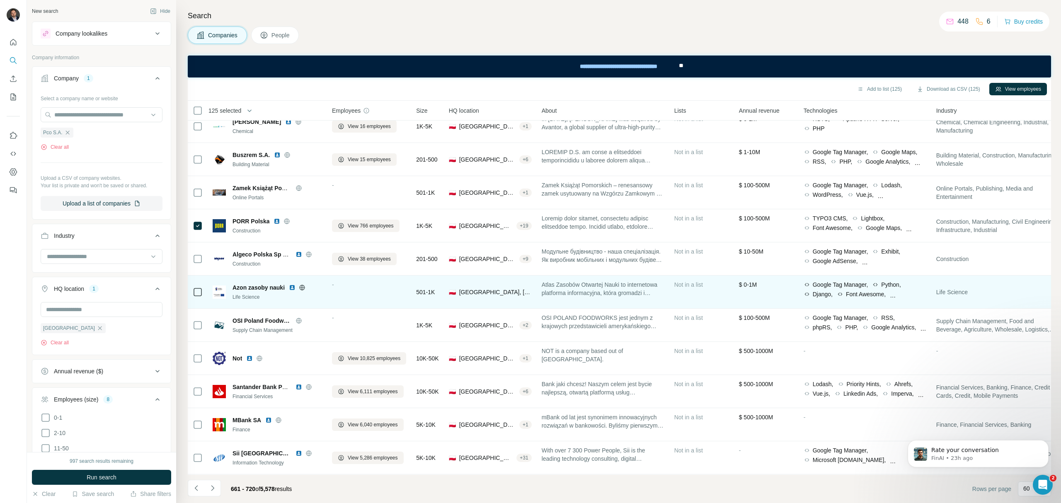
scroll to position [1641, 0]
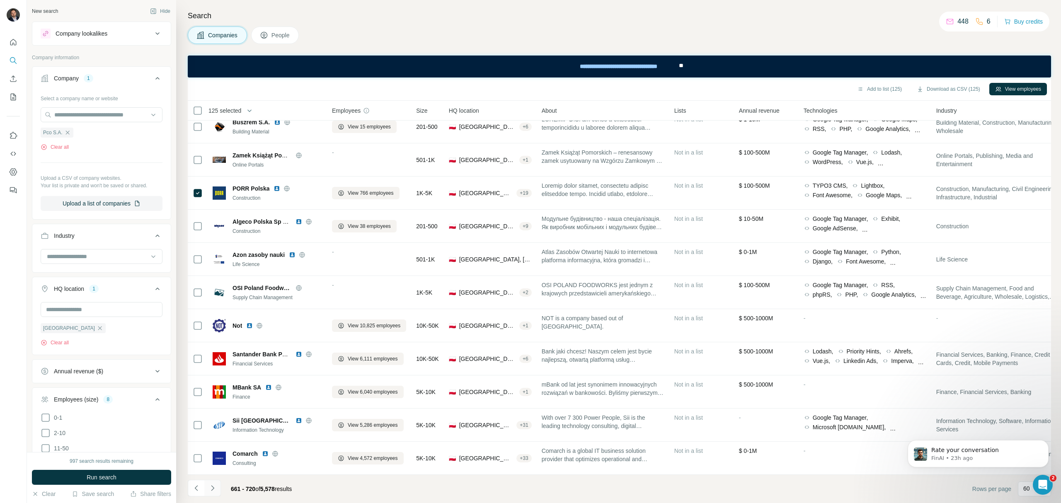
click at [212, 488] on icon "Navigate to next page" at bounding box center [213, 488] width 8 height 8
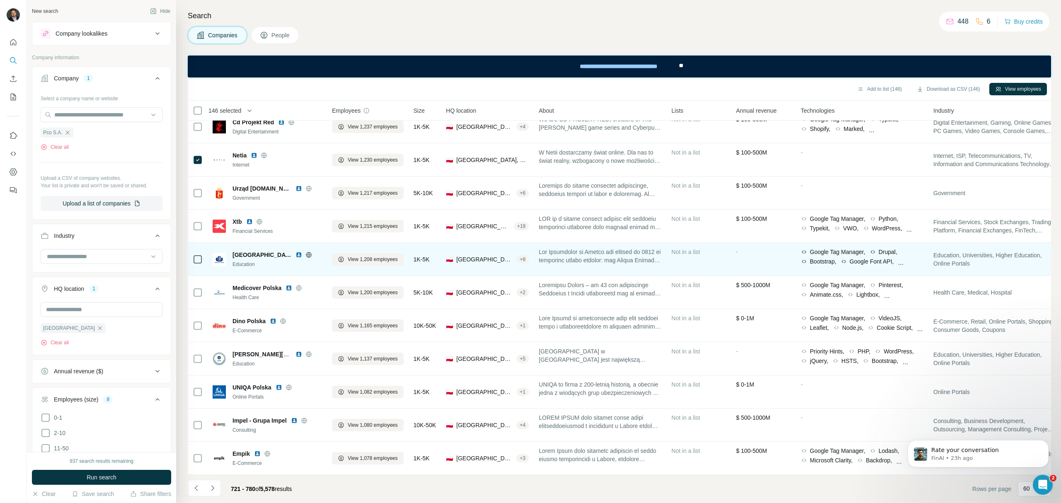
scroll to position [264, 0]
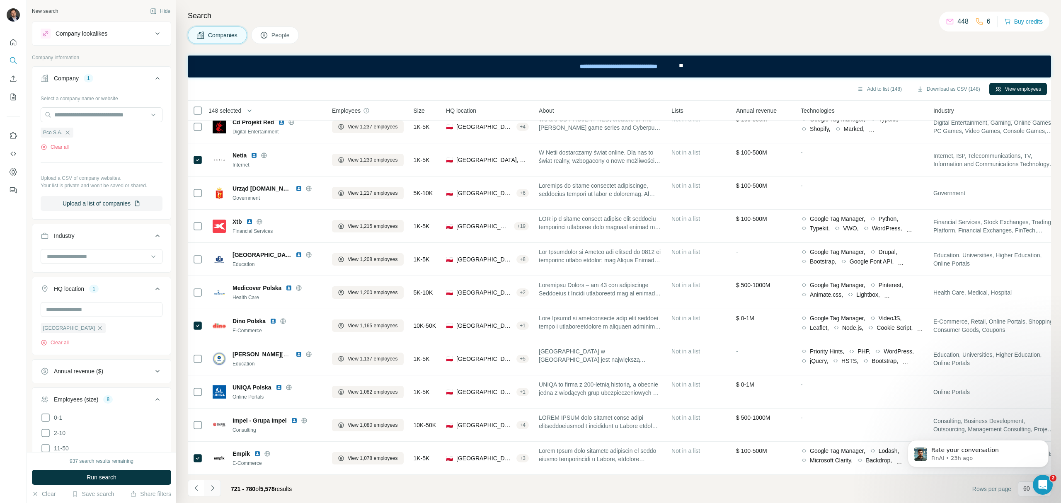
click at [213, 490] on icon "Navigate to next page" at bounding box center [213, 488] width 8 height 8
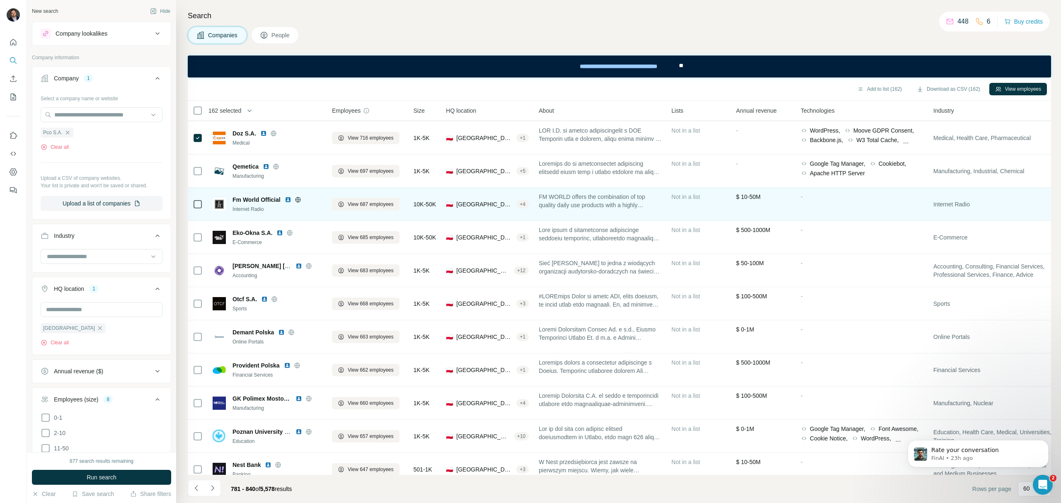
scroll to position [1327, 0]
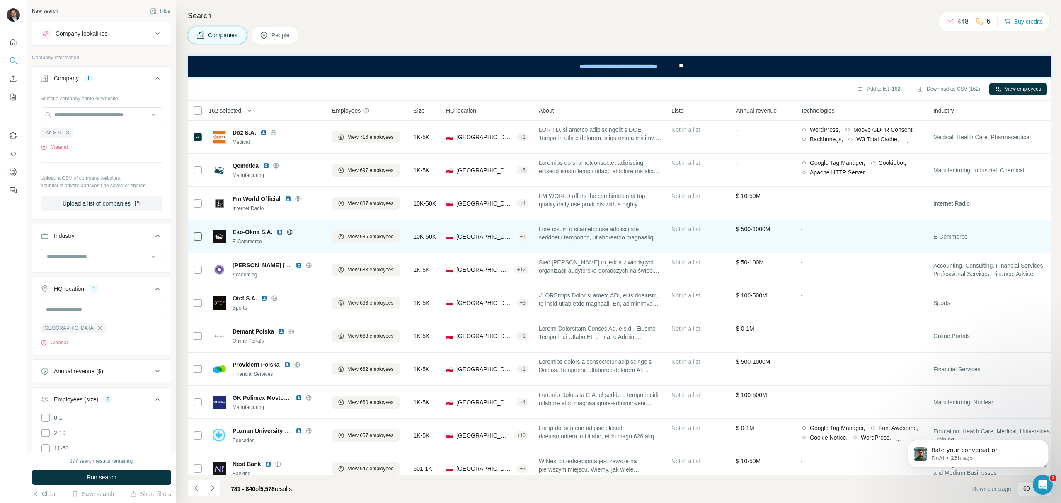
click at [192, 237] on td at bounding box center [198, 236] width 20 height 33
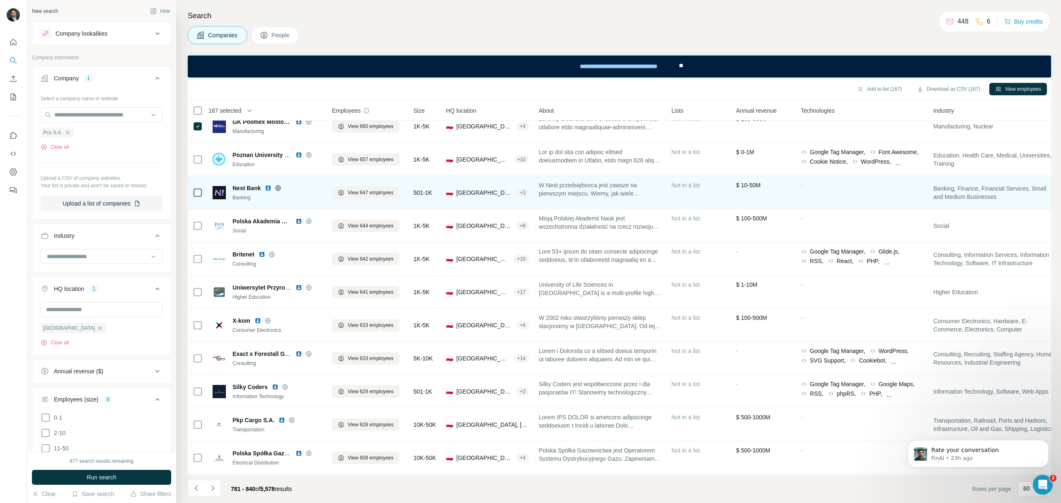
scroll to position [1641, 0]
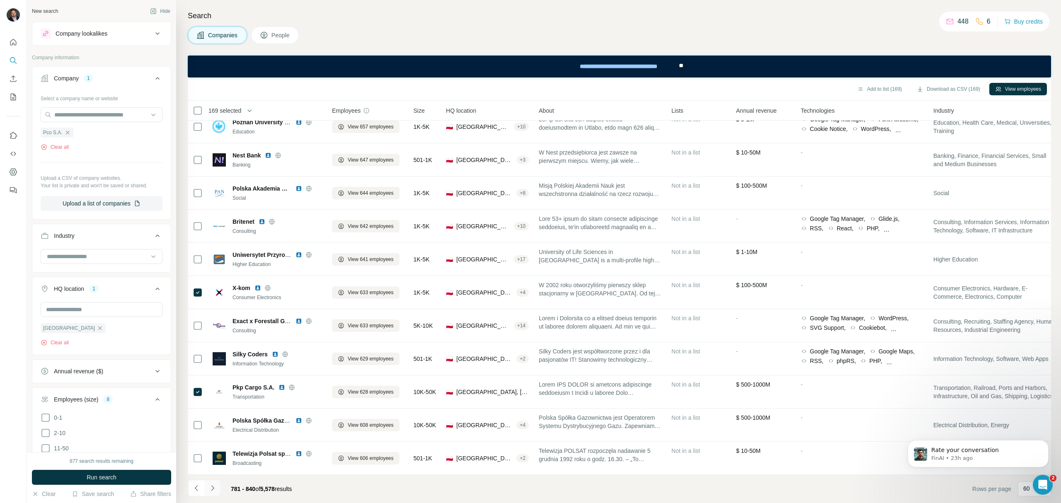
click at [209, 490] on icon "Navigate to next page" at bounding box center [213, 488] width 8 height 8
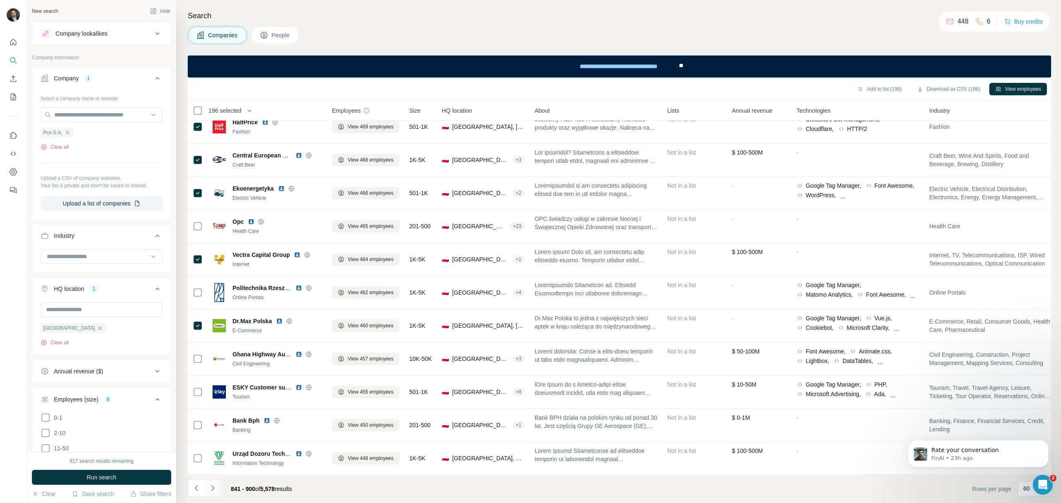
click at [214, 491] on icon "Navigate to next page" at bounding box center [213, 488] width 8 height 8
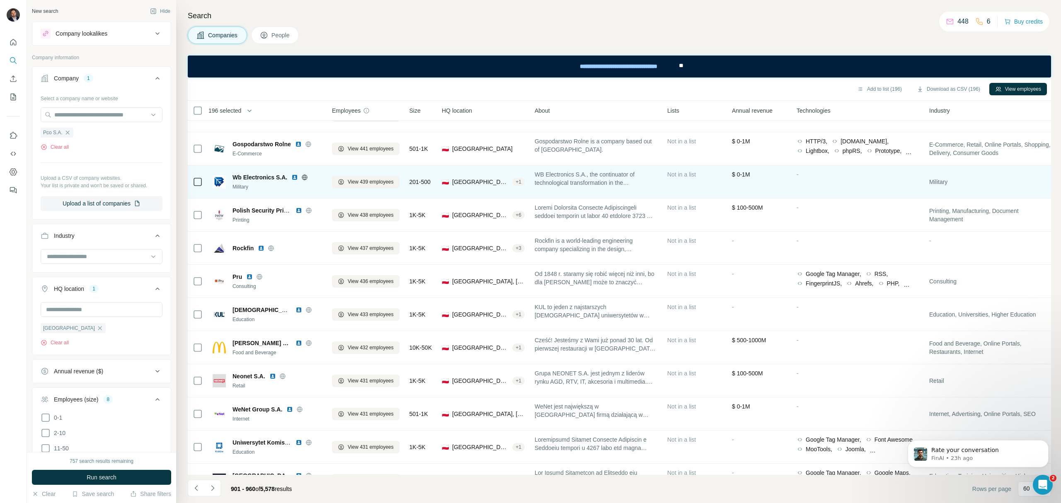
scroll to position [55, 0]
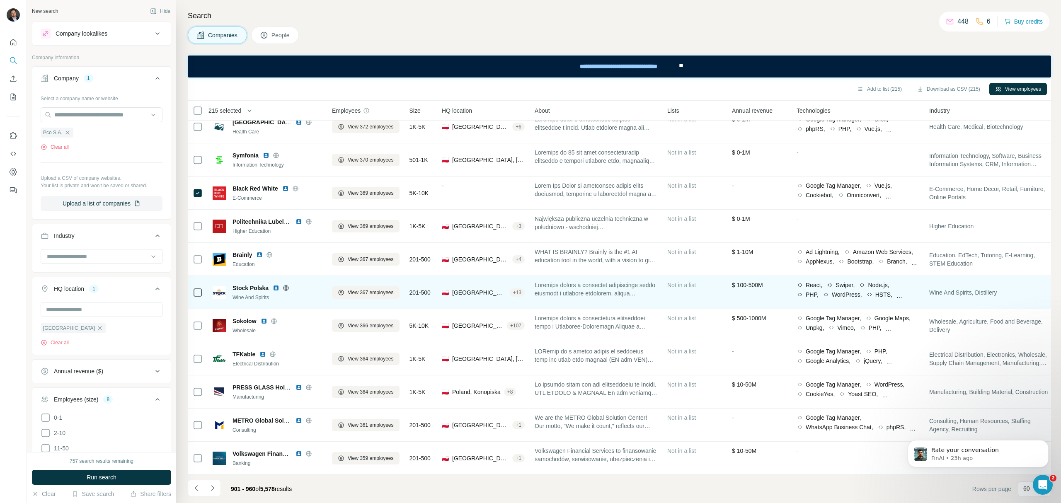
scroll to position [1641, 0]
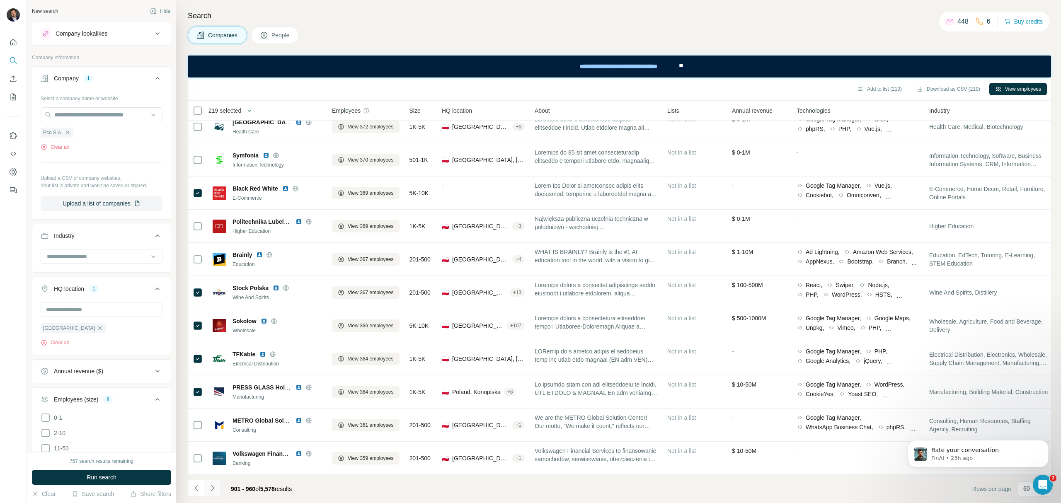
click at [211, 490] on icon "Navigate to next page" at bounding box center [213, 488] width 8 height 8
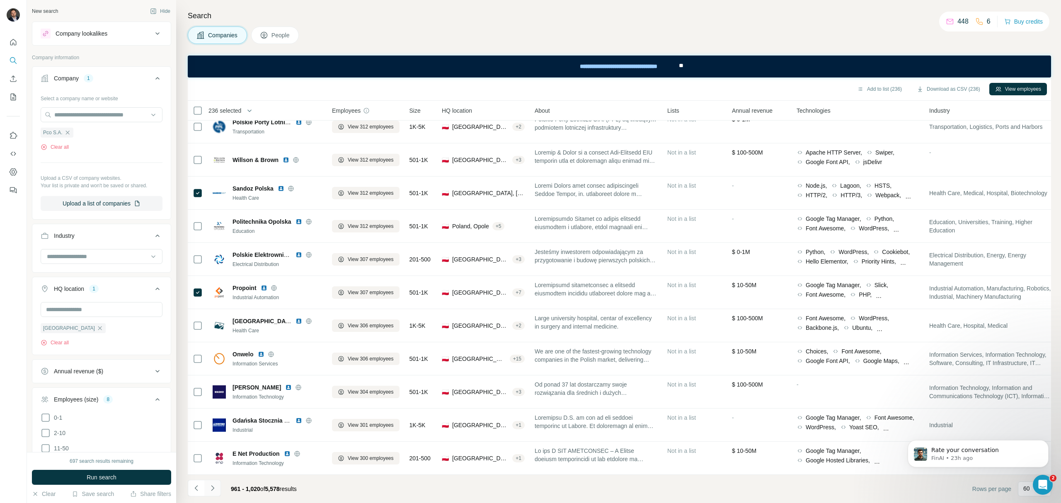
click at [213, 488] on icon "Navigate to next page" at bounding box center [213, 488] width 8 height 8
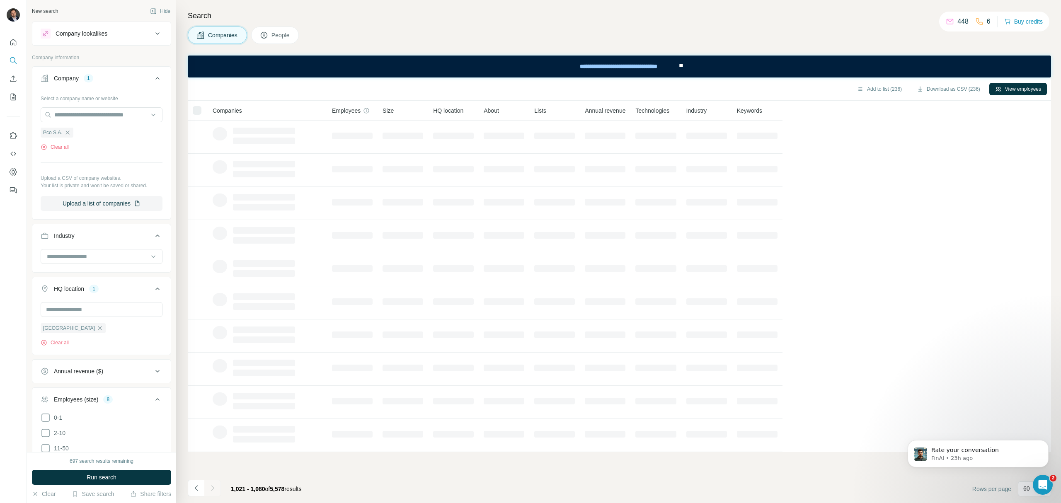
scroll to position [0, 0]
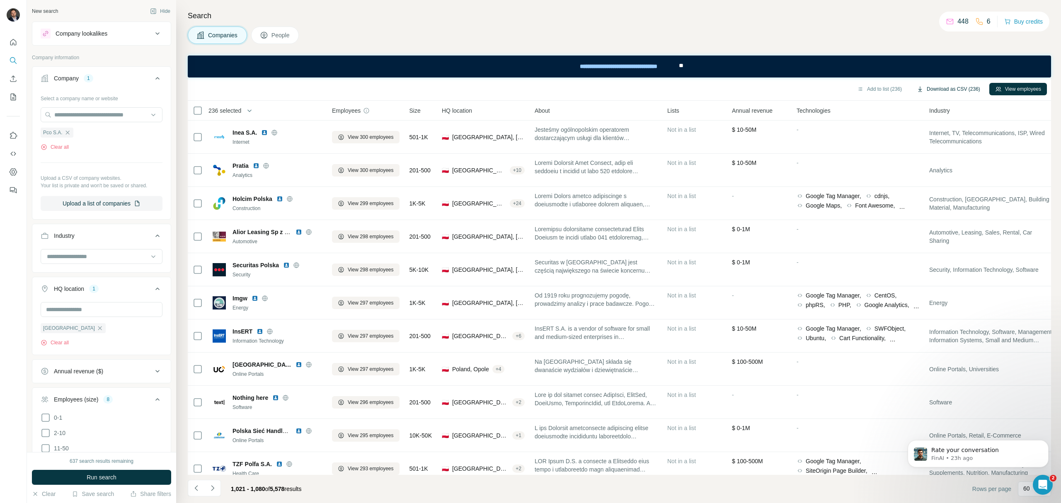
click at [968, 92] on button "Download as CSV (236)" at bounding box center [948, 89] width 75 height 12
